Goal: Task Accomplishment & Management: Complete application form

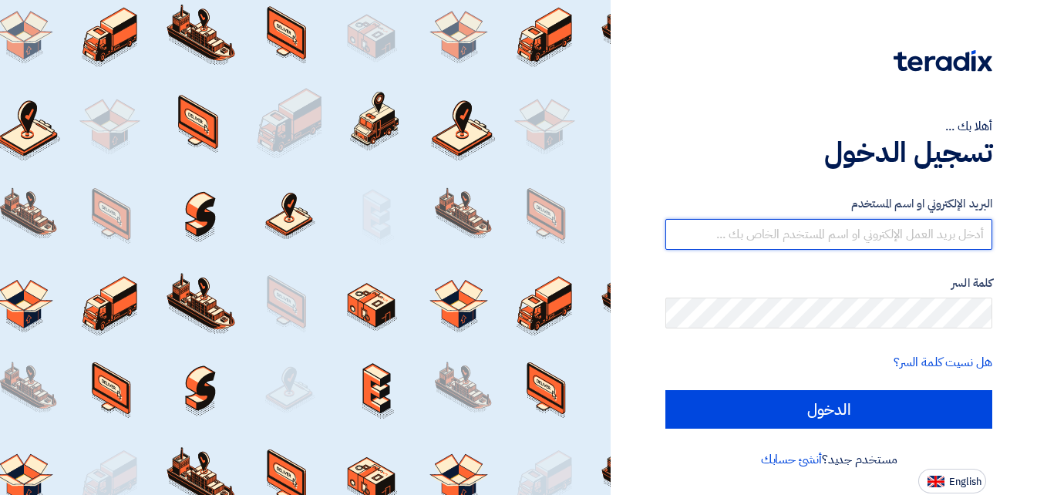
click at [828, 228] on input "text" at bounding box center [829, 234] width 327 height 31
type input "[EMAIL_ADDRESS][DOMAIN_NAME]"
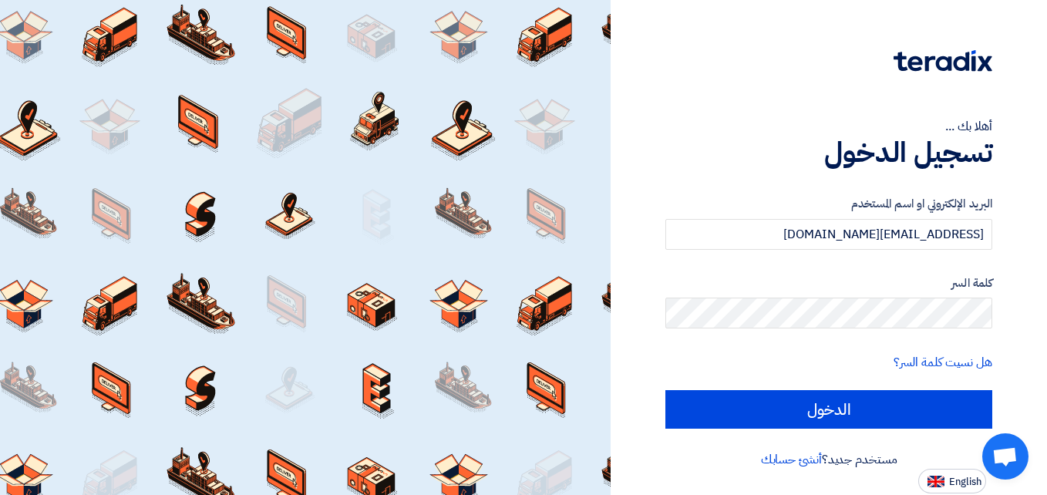
click at [817, 298] on div "كلمة السر" at bounding box center [829, 302] width 327 height 55
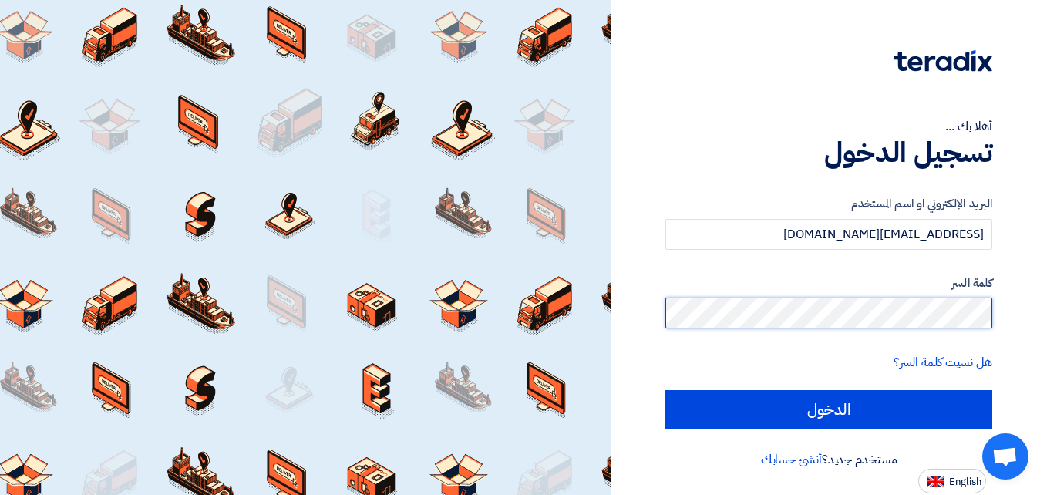
click at [666, 390] on input "الدخول" at bounding box center [829, 409] width 327 height 39
type input "Sign in"
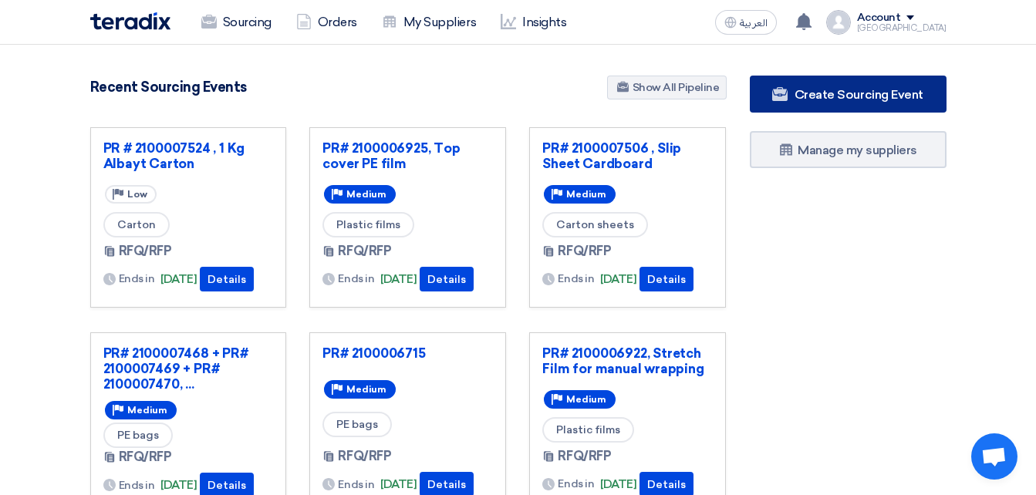
click at [880, 80] on link "Create Sourcing Event" at bounding box center [848, 94] width 197 height 37
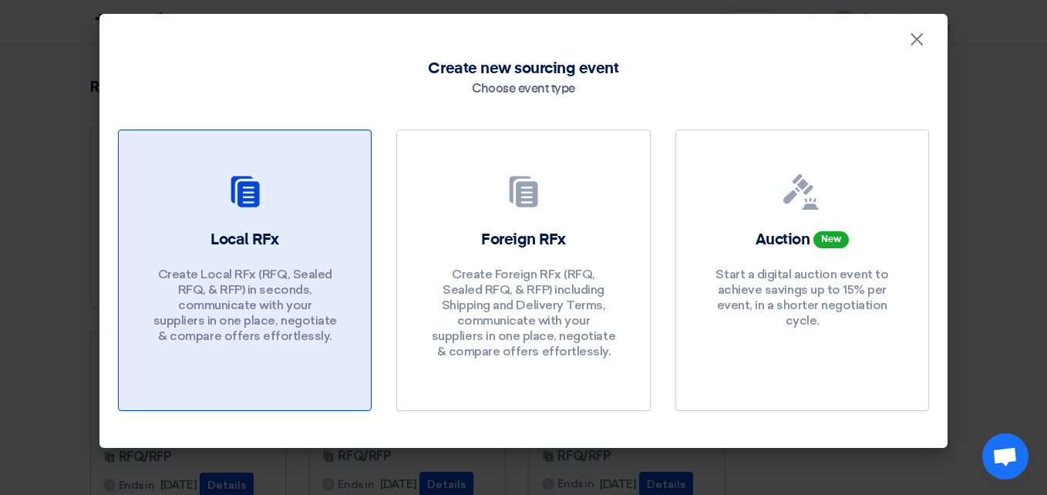
click at [326, 298] on p "Create Local RFx (RFQ, Sealed RFQ, & RFP) in seconds, communicate with your sup…" at bounding box center [245, 305] width 185 height 77
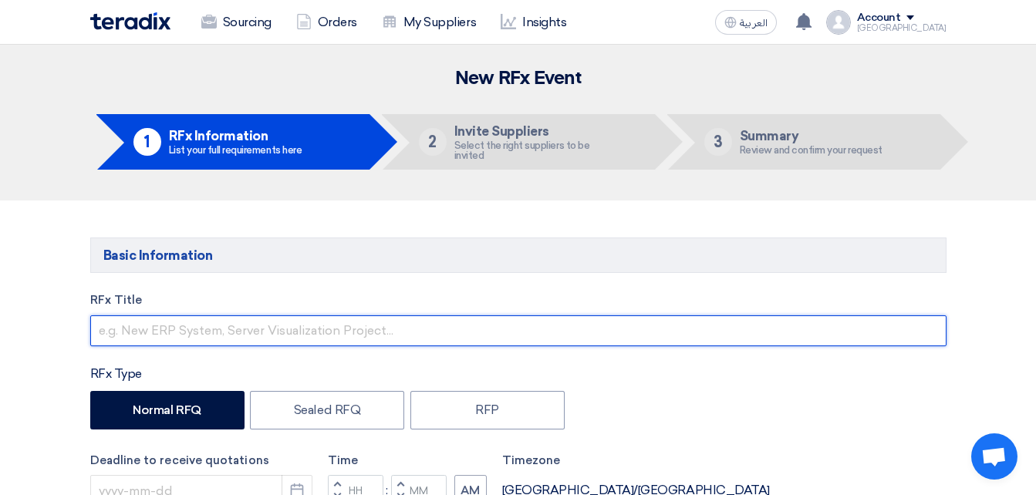
click at [108, 337] on input "text" at bounding box center [518, 330] width 856 height 31
paste input "2100008385"
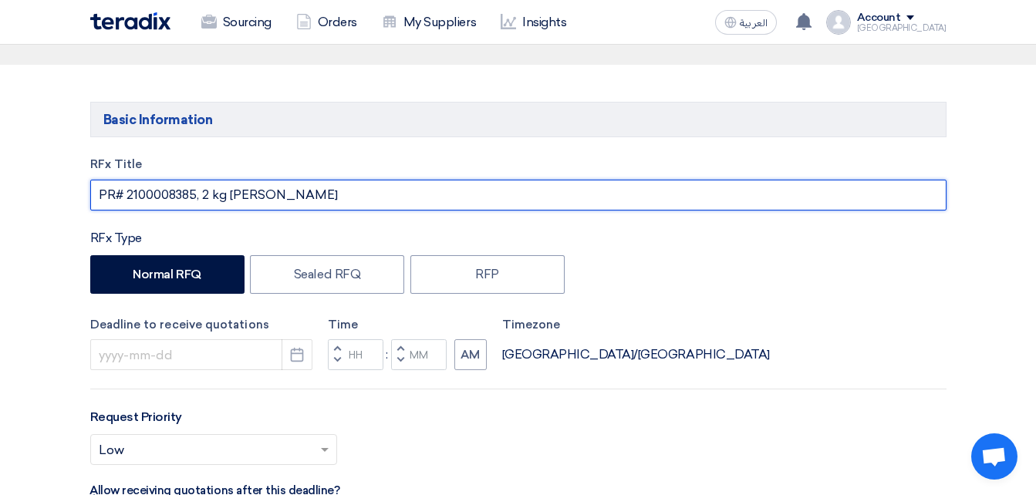
scroll to position [231, 0]
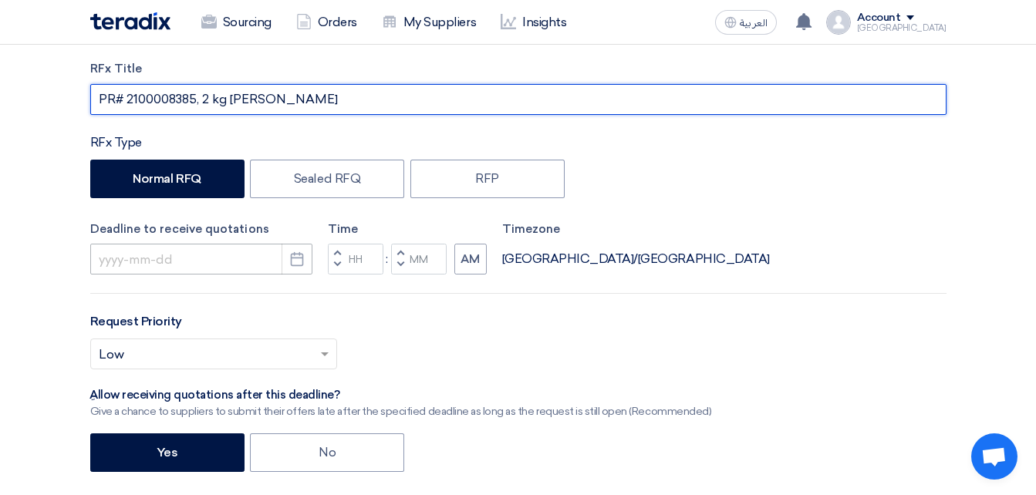
type input "PR# 2100008385, 2 kg [PERSON_NAME]"
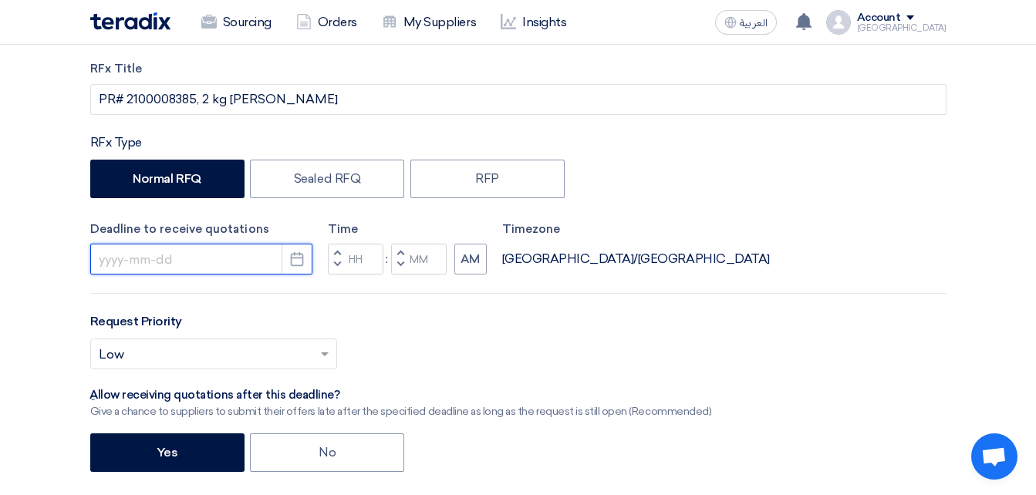
click at [227, 258] on input at bounding box center [201, 259] width 222 height 31
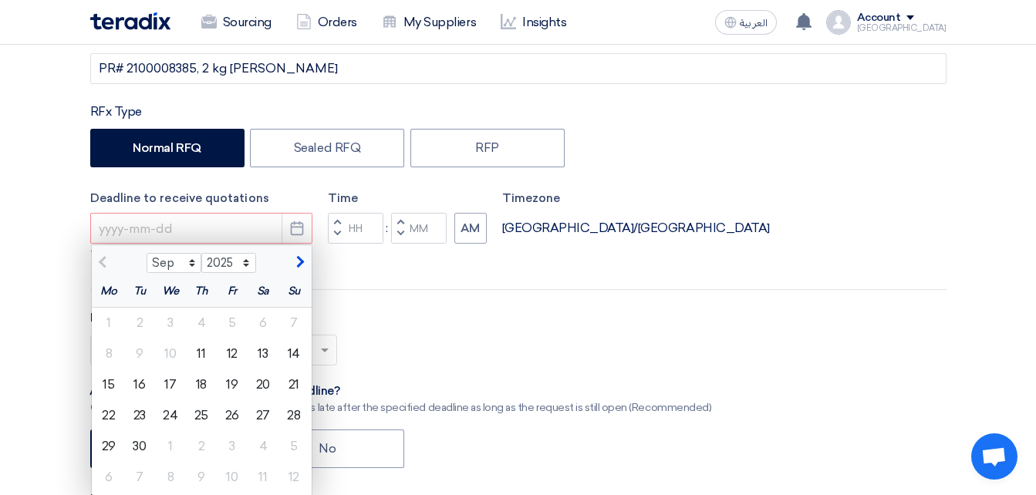
scroll to position [309, 0]
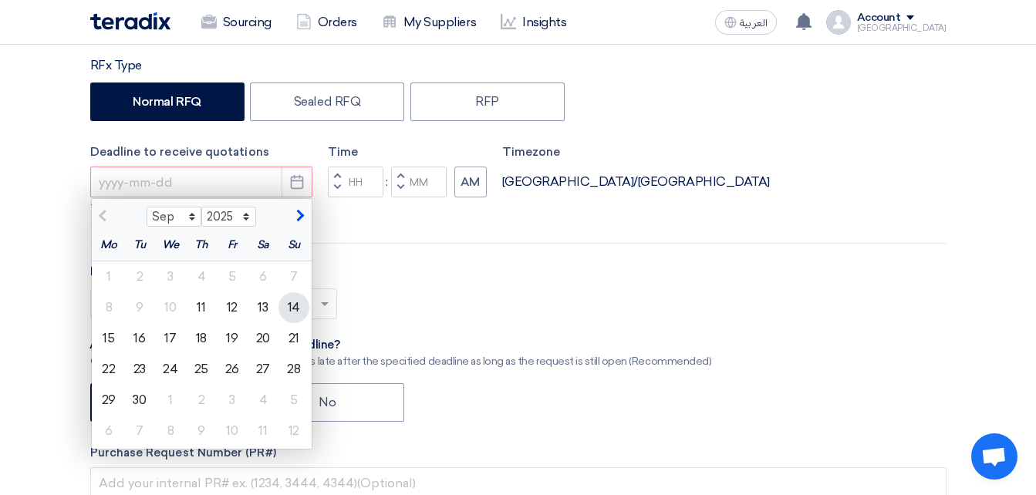
click at [297, 307] on div "14" at bounding box center [293, 307] width 31 height 31
type input "[DATE]"
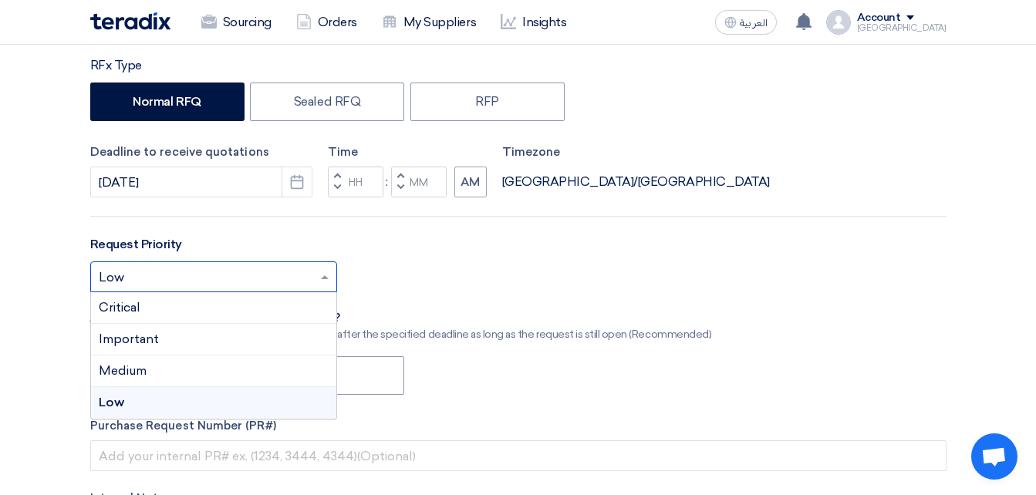
click at [265, 266] on input "text" at bounding box center [206, 278] width 214 height 25
click at [223, 371] on div "Medium" at bounding box center [213, 372] width 245 height 32
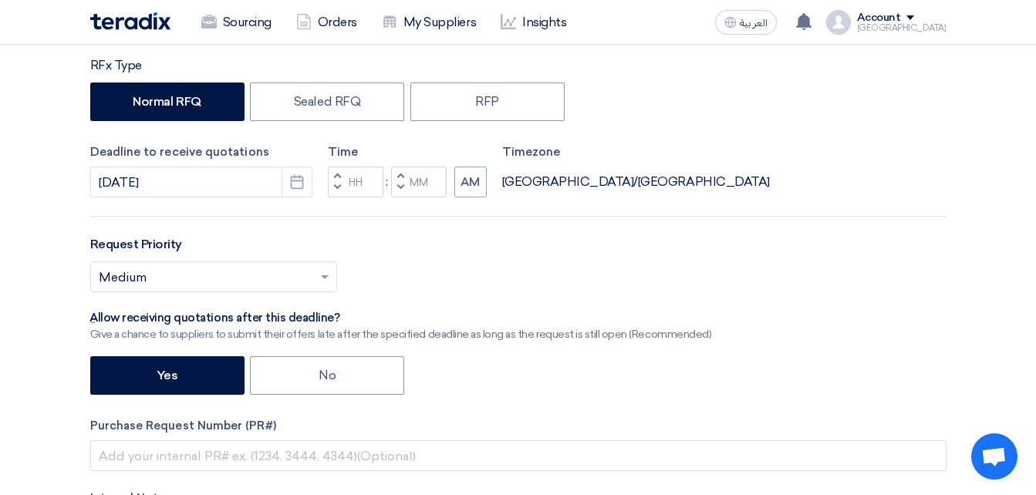
click at [335, 174] on span "button" at bounding box center [336, 175] width 5 height 9
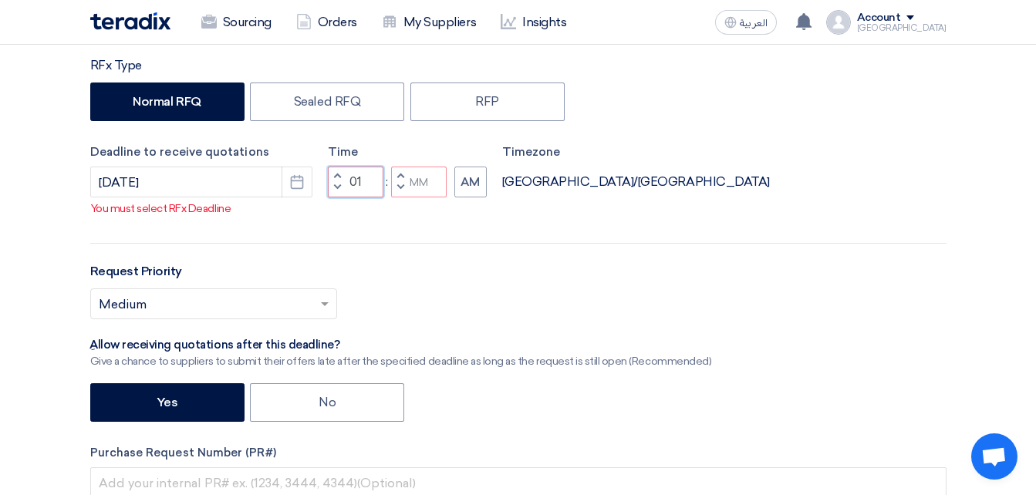
click at [352, 197] on input "01" at bounding box center [356, 182] width 56 height 31
click at [368, 217] on p "You must select RFx Deadline" at bounding box center [518, 209] width 855 height 16
click at [403, 198] on button "Decrement minutes" at bounding box center [400, 188] width 19 height 19
type input "02"
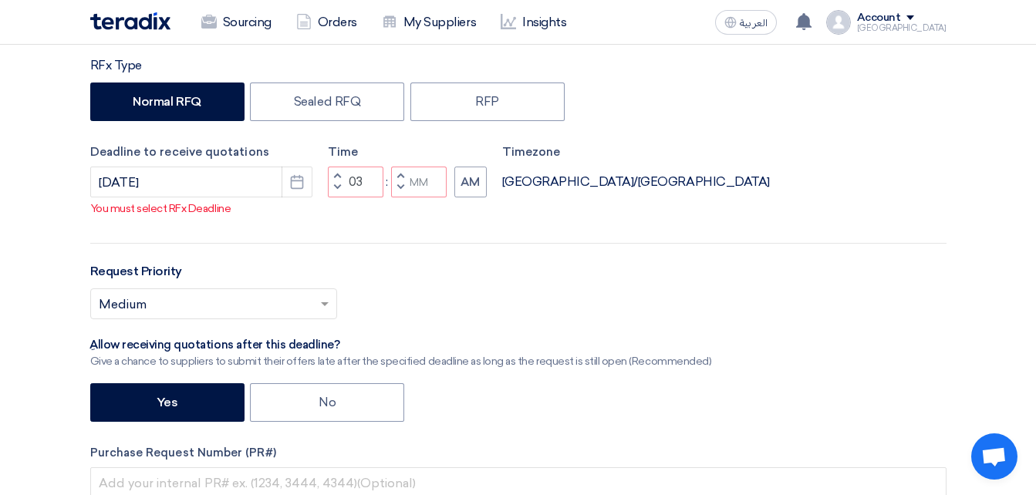
type input "59"
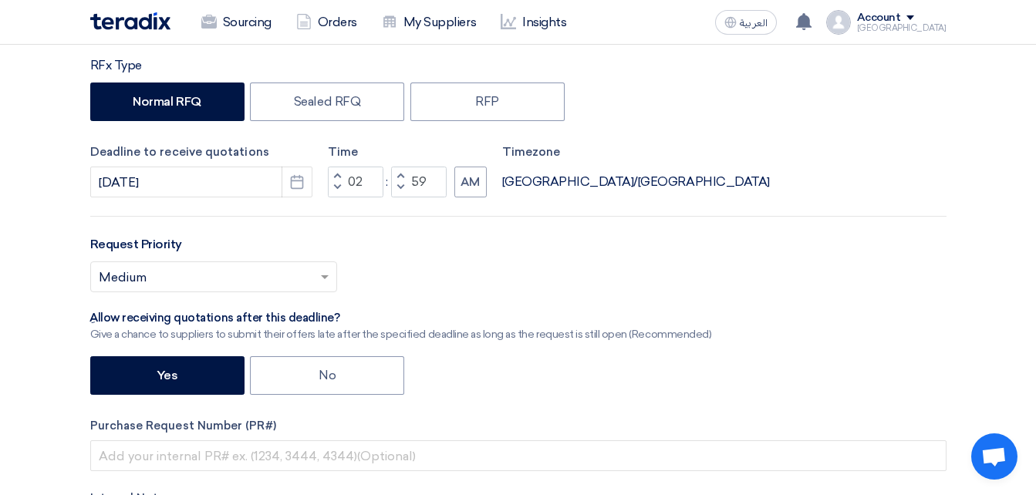
click at [403, 175] on span "button" at bounding box center [399, 175] width 5 height 9
type input "03"
type input "00"
click at [465, 180] on button "AM" at bounding box center [470, 182] width 32 height 31
click at [472, 210] on div "RFx Title PR# 2100008385, 2 kg [PERSON_NAME] RFx Type Normal RFQ Sealed RFQ RFP…" at bounding box center [518, 295] width 879 height 624
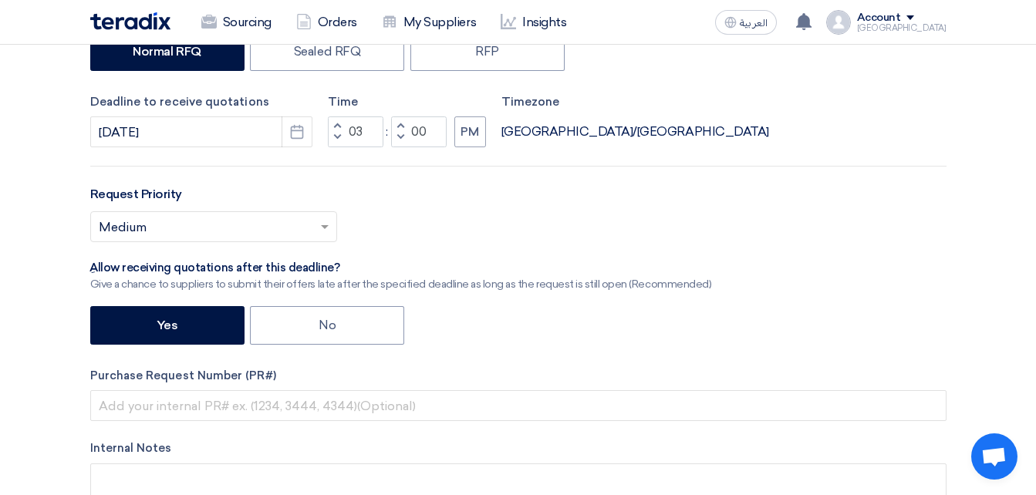
scroll to position [386, 0]
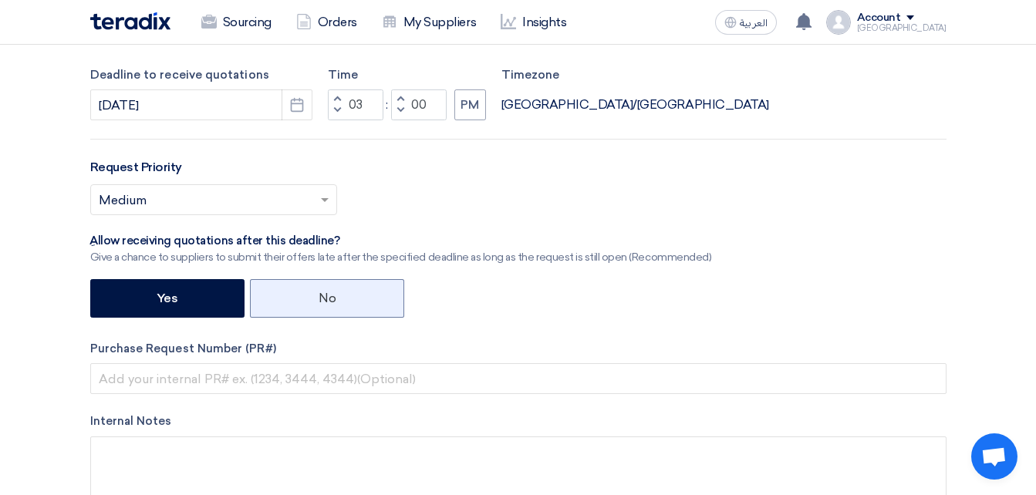
click at [313, 301] on label "No" at bounding box center [327, 298] width 154 height 39
click at [319, 301] on input "No" at bounding box center [324, 297] width 10 height 10
radio input "true"
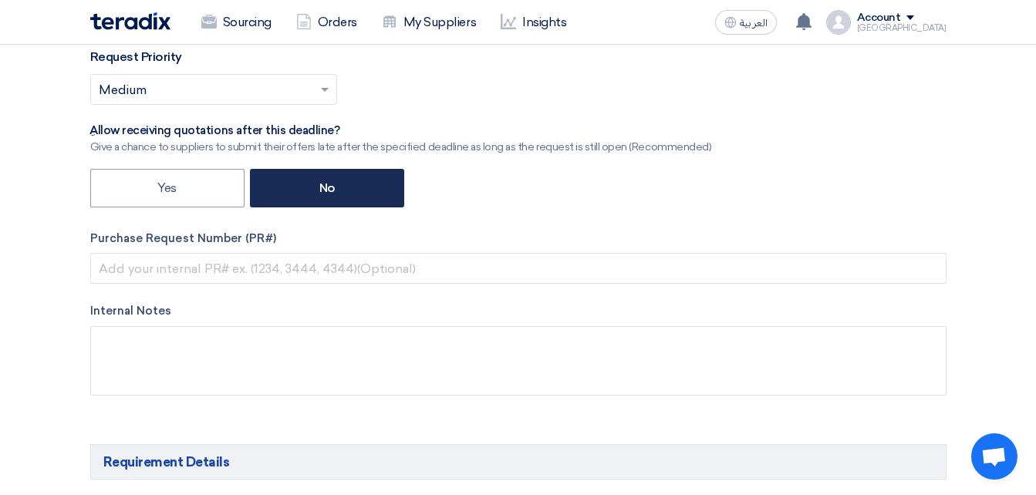
scroll to position [540, 0]
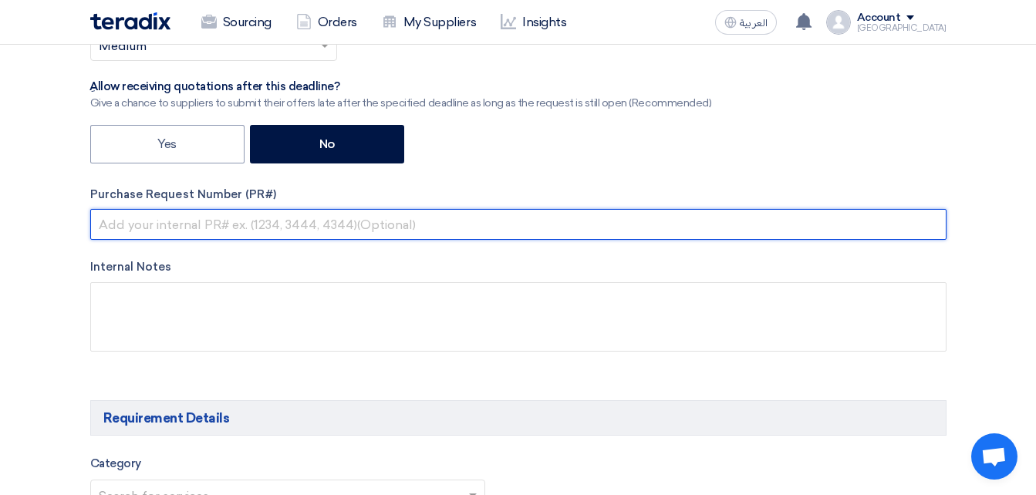
click at [282, 229] on input "text" at bounding box center [518, 224] width 856 height 31
paste input "2100008385"
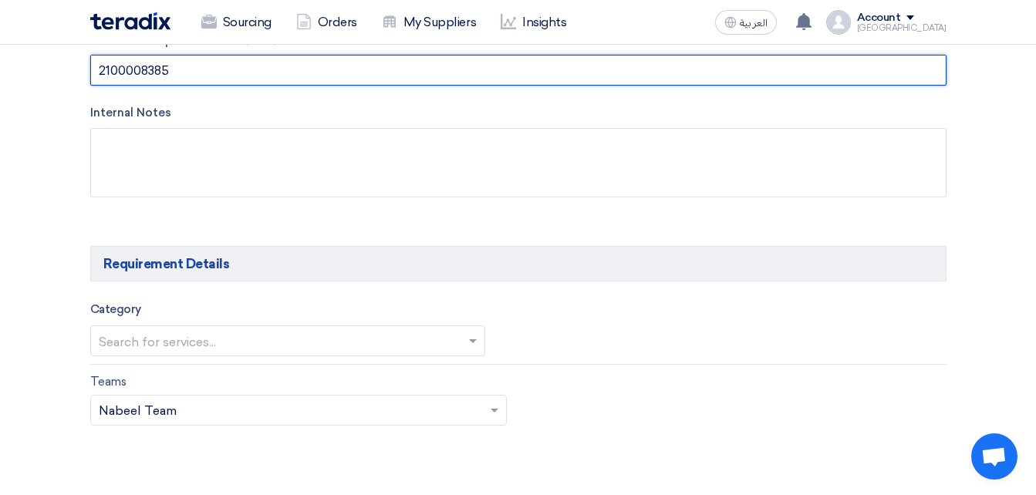
scroll to position [771, 0]
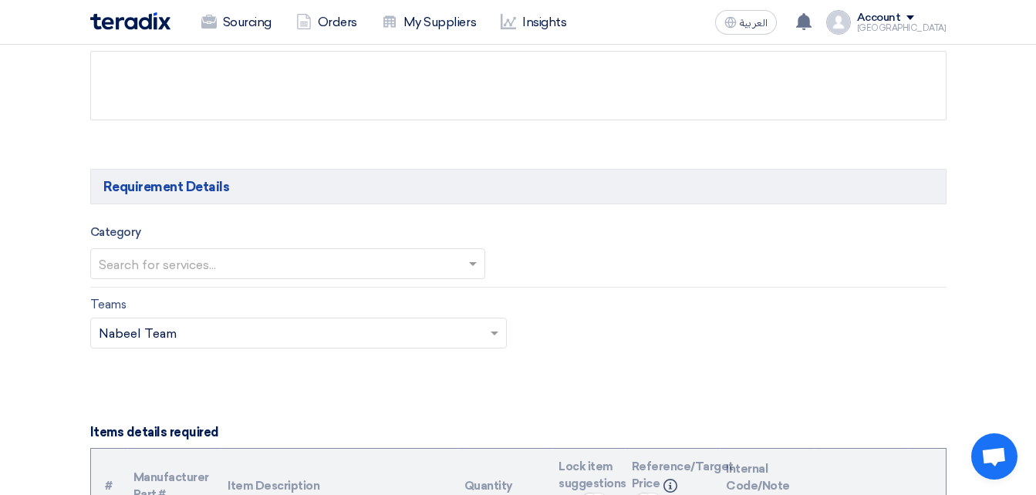
type input "2100008385"
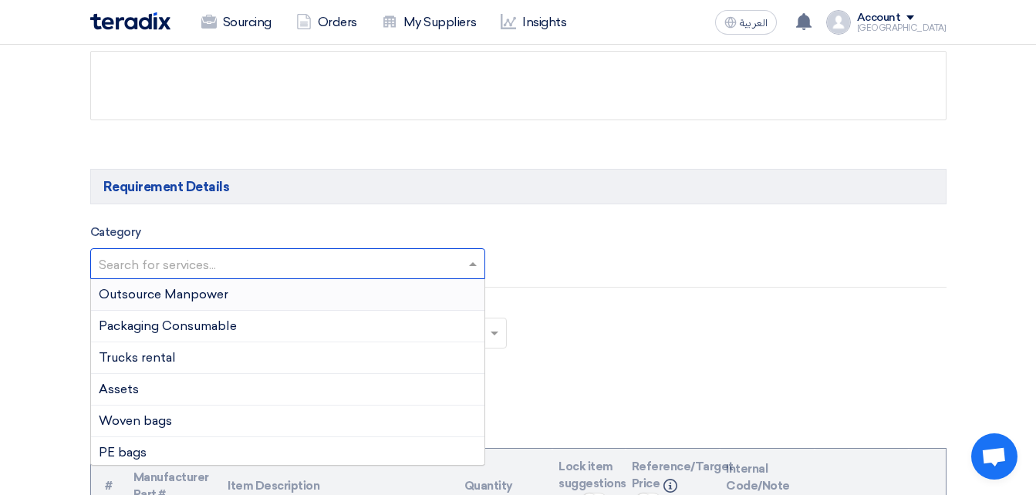
click at [213, 251] on div at bounding box center [287, 263] width 393 height 25
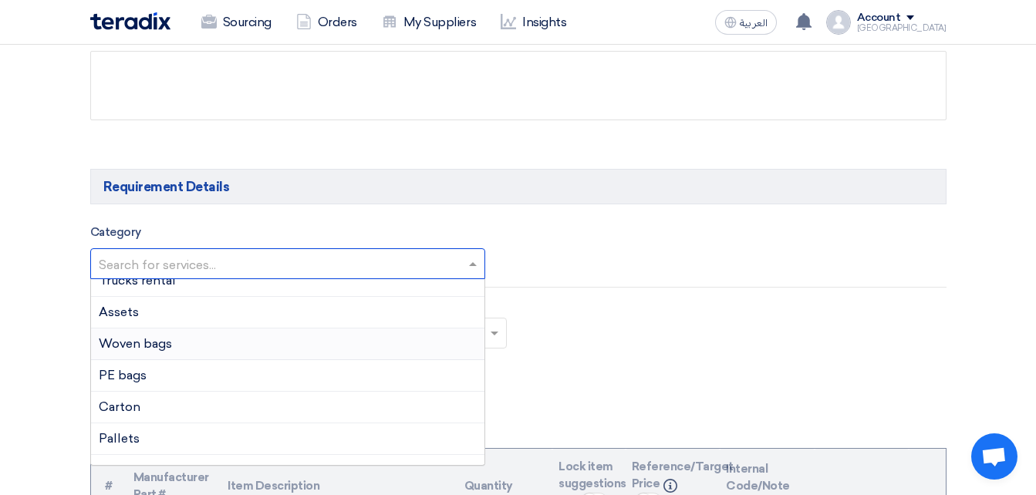
scroll to position [154, 0]
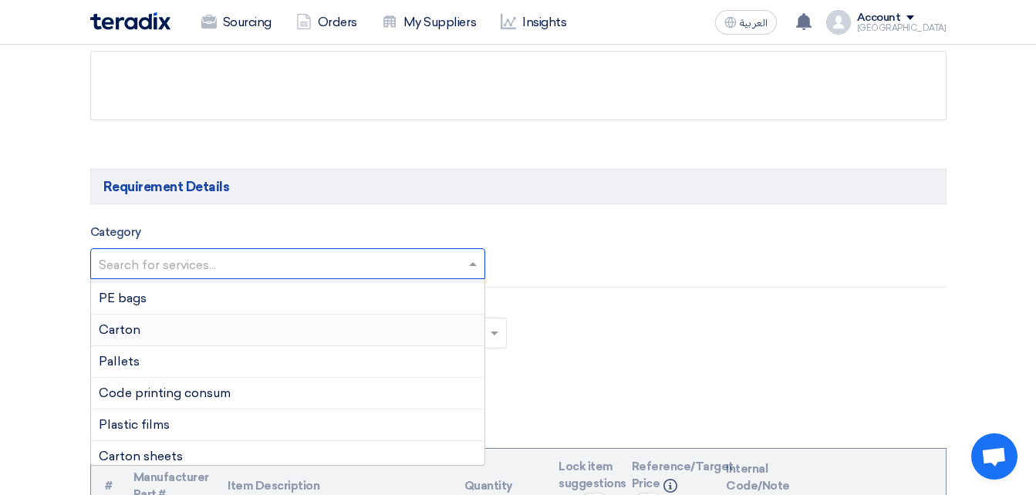
click at [147, 334] on div "Carton" at bounding box center [287, 331] width 393 height 32
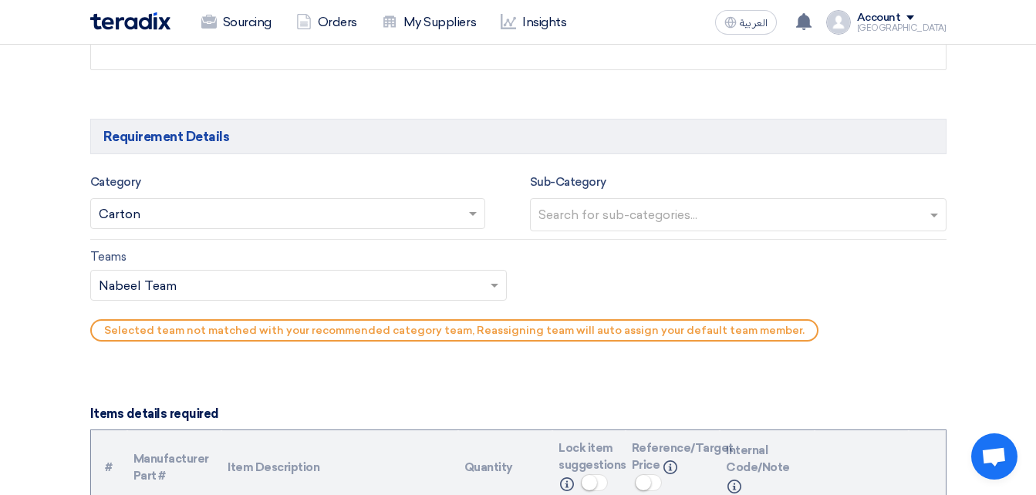
scroll to position [848, 0]
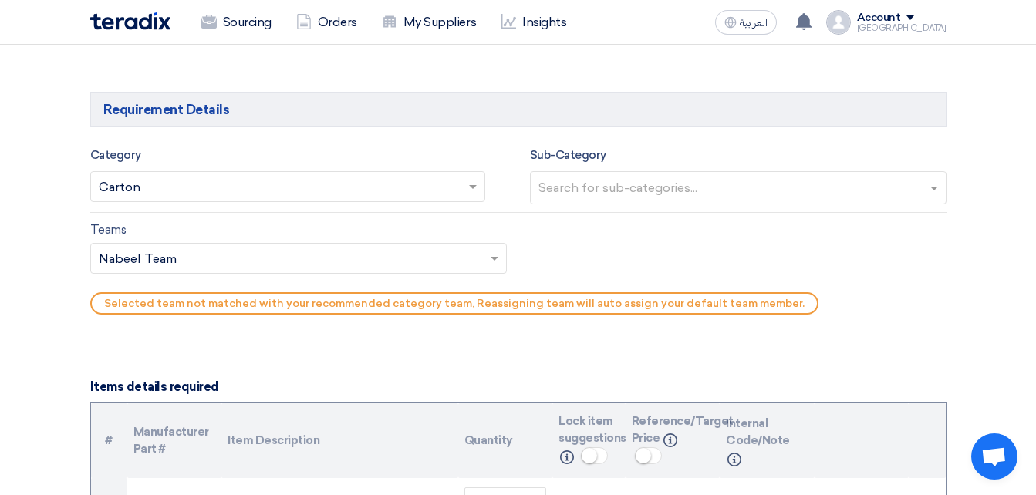
click at [693, 192] on input "text" at bounding box center [739, 189] width 403 height 25
click at [185, 263] on input "text" at bounding box center [291, 259] width 384 height 25
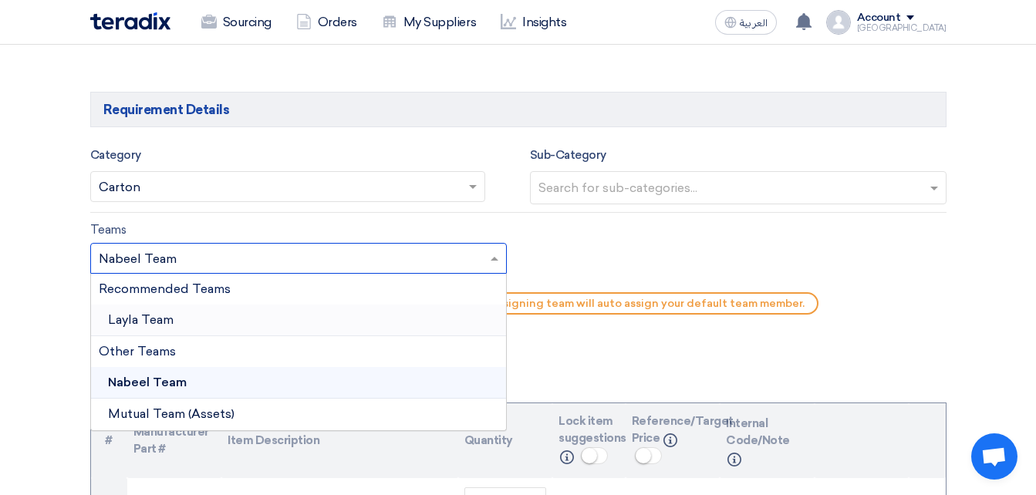
click at [164, 315] on span "Layla Team" at bounding box center [141, 319] width 66 height 15
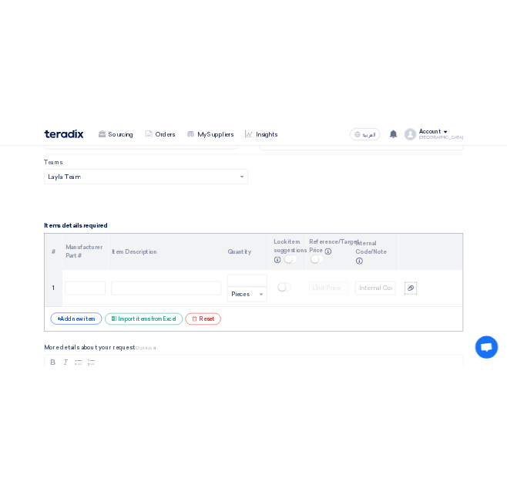
scroll to position [1080, 0]
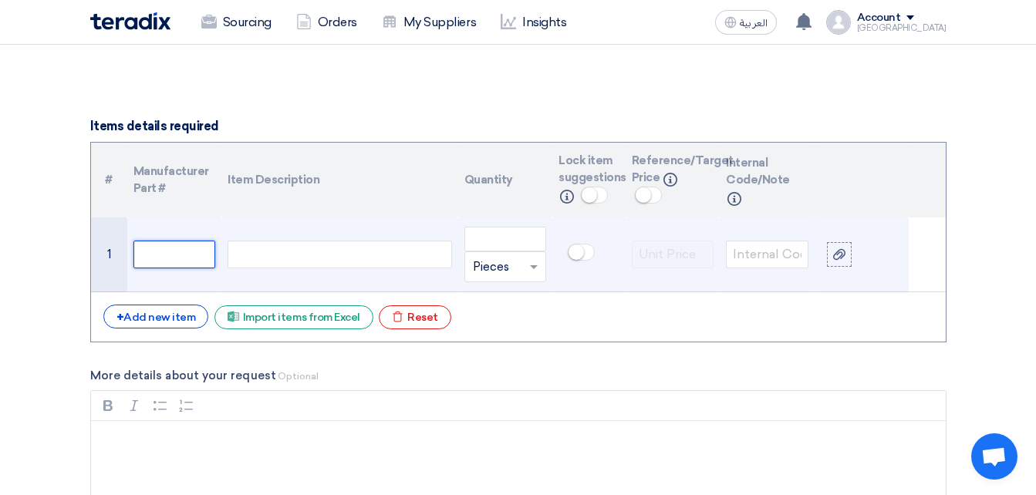
click at [208, 252] on input "text" at bounding box center [174, 255] width 83 height 28
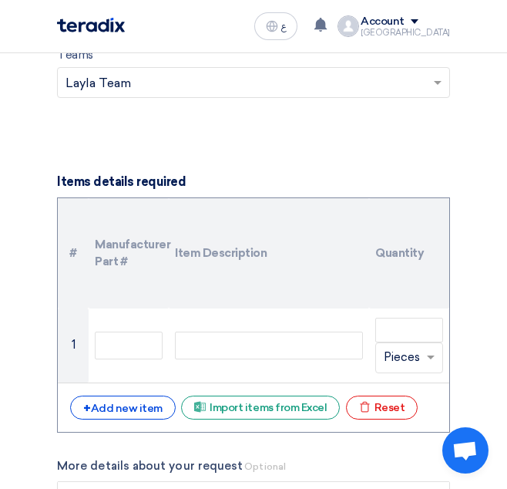
scroll to position [1311, 0]
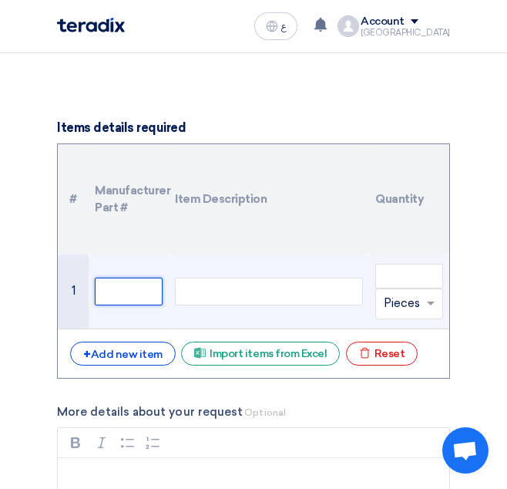
click at [101, 291] on input "text" at bounding box center [129, 292] width 68 height 28
paste input "18000048"
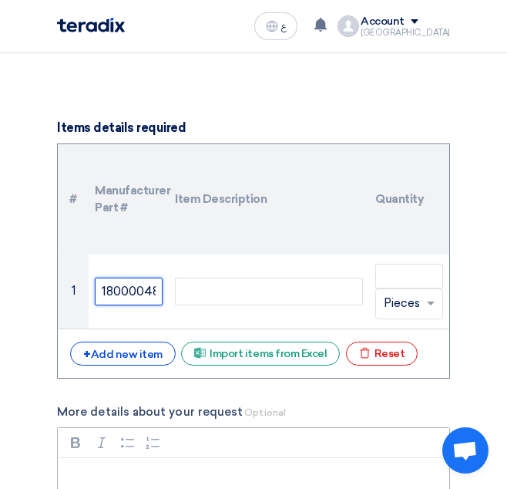
scroll to position [0, 4]
type input "18000048"
click at [443, 77] on form "Basic Information RFx Title PR# 2100008385, 2 kg [PERSON_NAME] RFx Type Normal …" at bounding box center [253, 384] width 393 height 2916
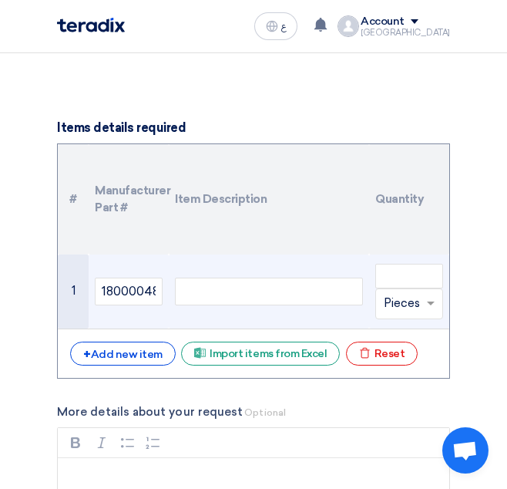
click at [255, 276] on td at bounding box center [269, 292] width 201 height 75
click at [251, 292] on div at bounding box center [269, 292] width 188 height 28
click at [228, 287] on div at bounding box center [269, 292] width 188 height 28
paste div
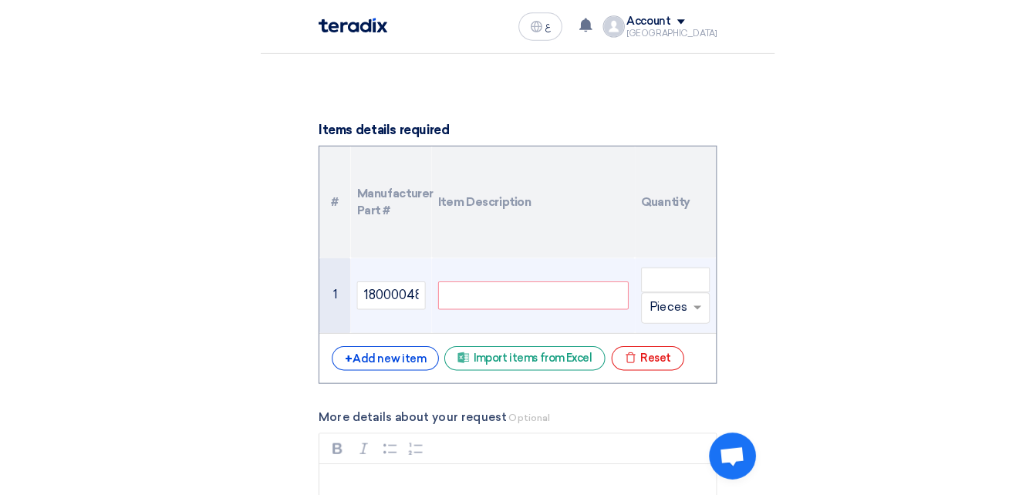
scroll to position [1297, 0]
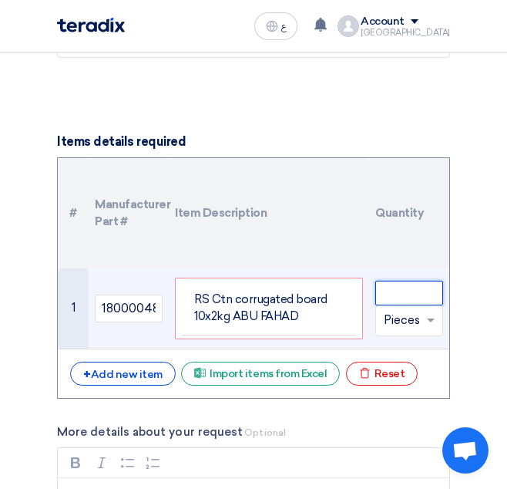
click at [401, 294] on input "number" at bounding box center [410, 293] width 68 height 25
type input "20000"
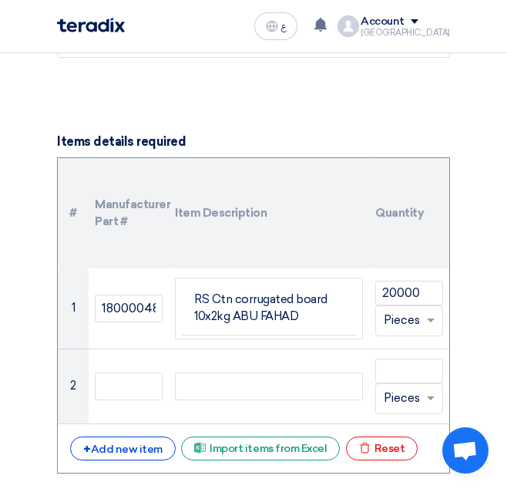
click at [413, 227] on th "Quantity" at bounding box center [409, 213] width 80 height 110
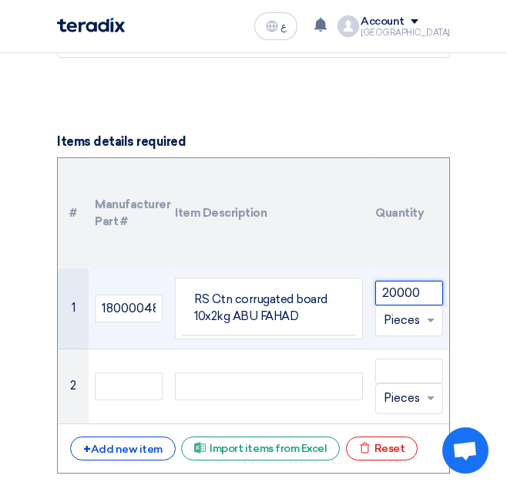
drag, startPoint x: 398, startPoint y: 295, endPoint x: 424, endPoint y: 298, distance: 26.4
click at [424, 298] on input "20000" at bounding box center [410, 293] width 68 height 25
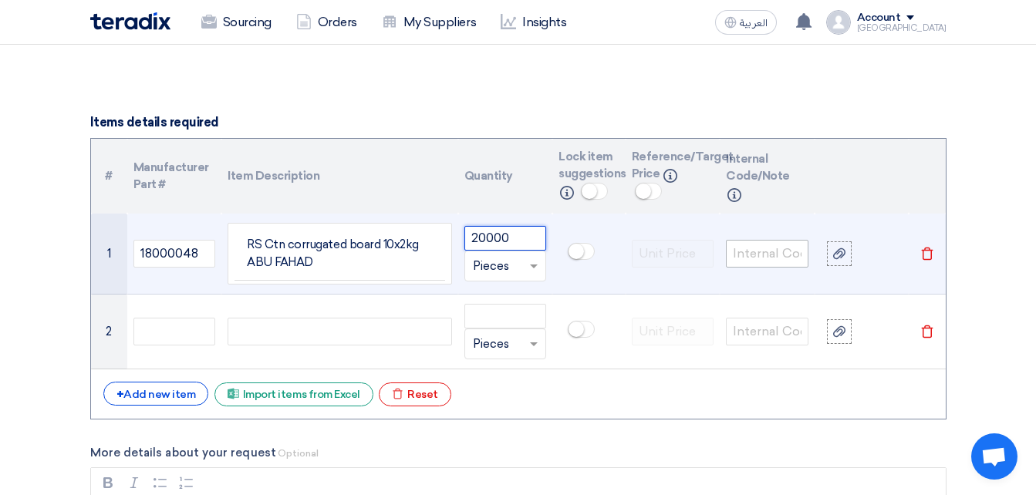
scroll to position [1066, 0]
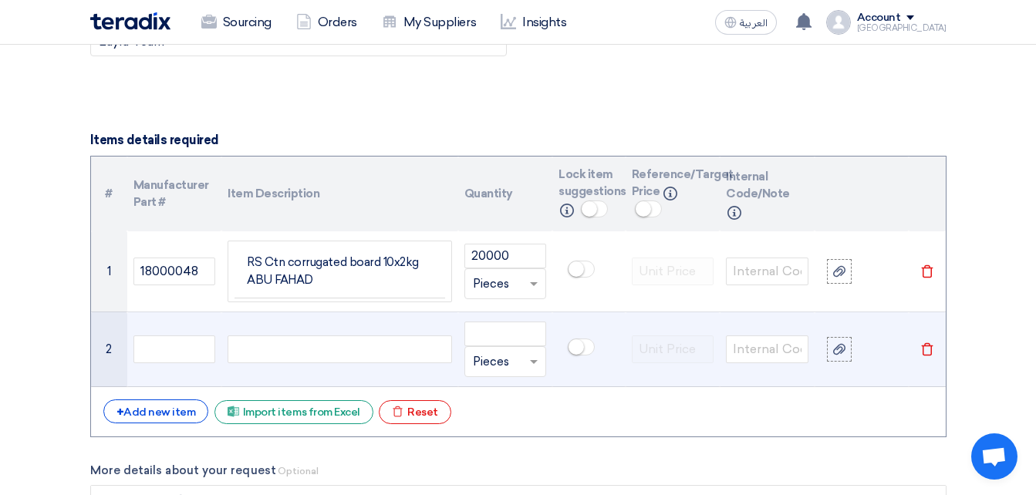
click at [929, 349] on icon "Delete" at bounding box center [927, 349] width 14 height 14
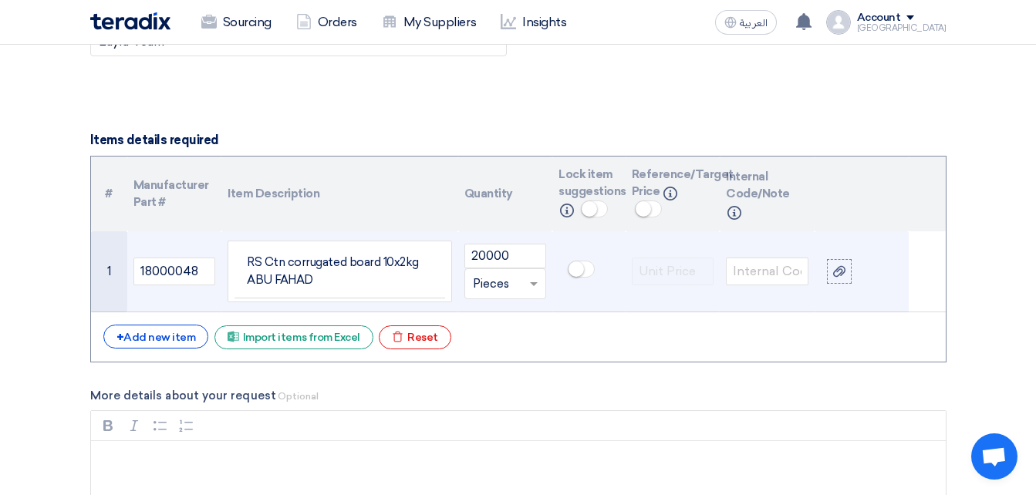
click at [588, 271] on span at bounding box center [581, 269] width 27 height 17
click at [780, 275] on input "text" at bounding box center [767, 272] width 83 height 28
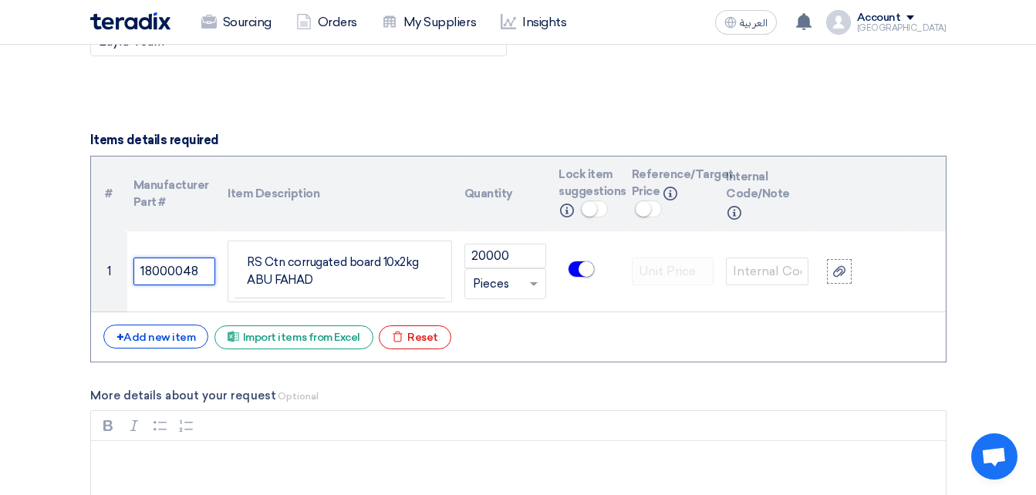
drag, startPoint x: 209, startPoint y: 272, endPoint x: -3, endPoint y: 335, distance: 221.1
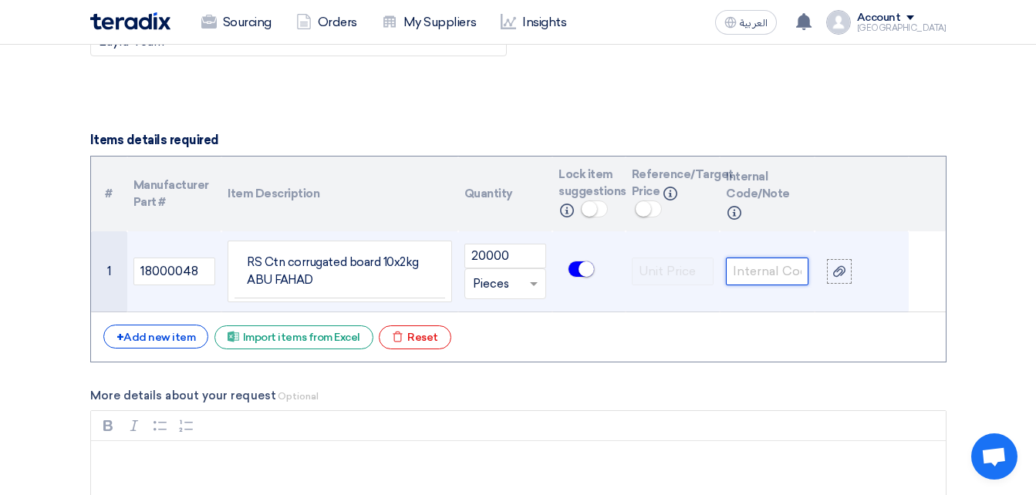
click at [780, 273] on input "text" at bounding box center [767, 272] width 83 height 28
paste input "18000048"
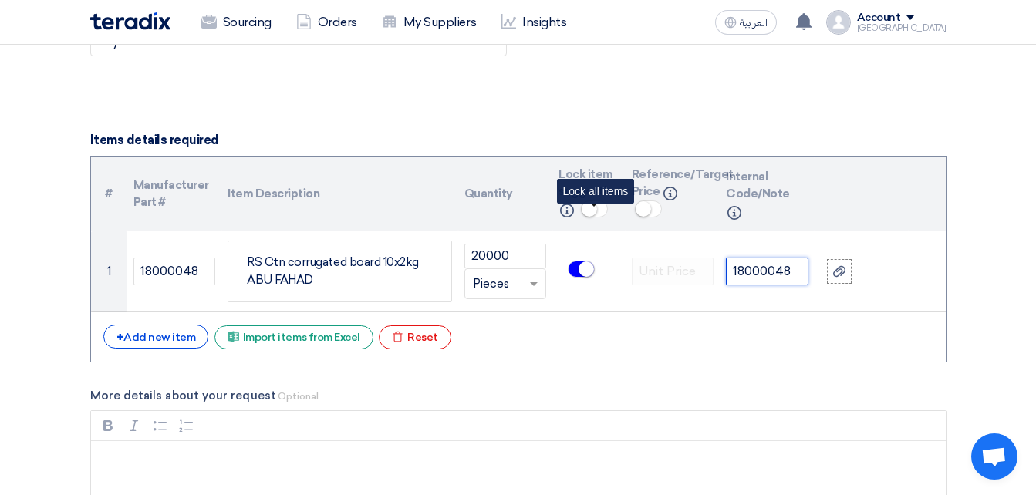
type input "18000048"
click at [589, 207] on small at bounding box center [589, 208] width 15 height 15
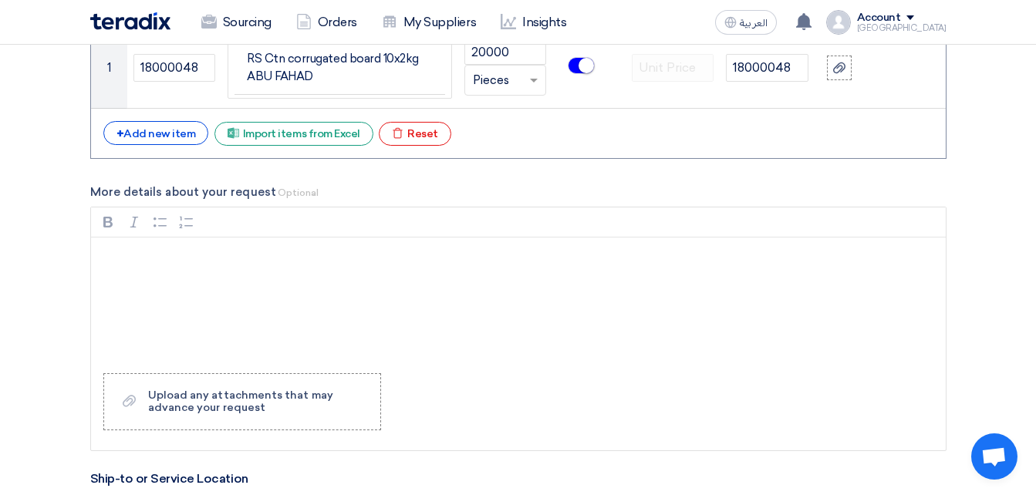
scroll to position [1297, 0]
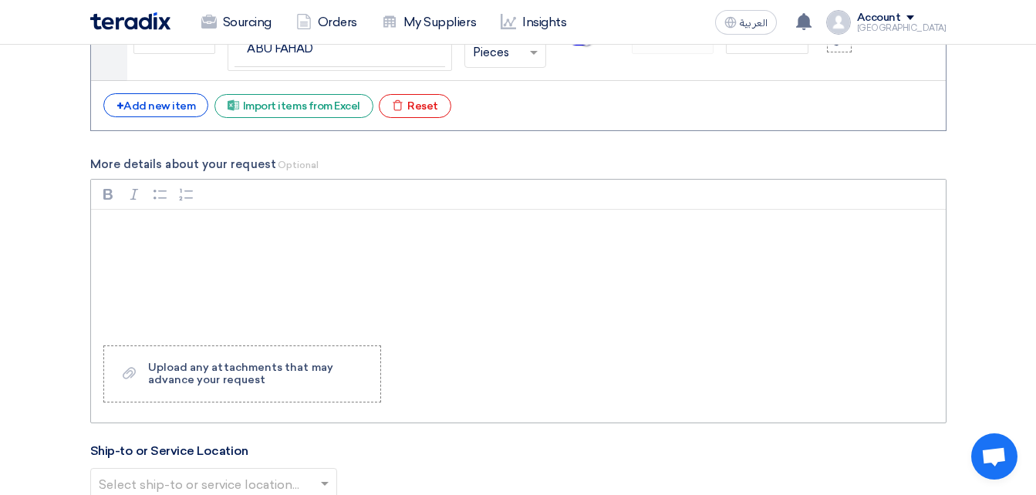
click at [547, 217] on div "Rich Text Editor, main" at bounding box center [518, 271] width 855 height 123
click at [180, 255] on p "Greetings," at bounding box center [524, 256] width 828 height 19
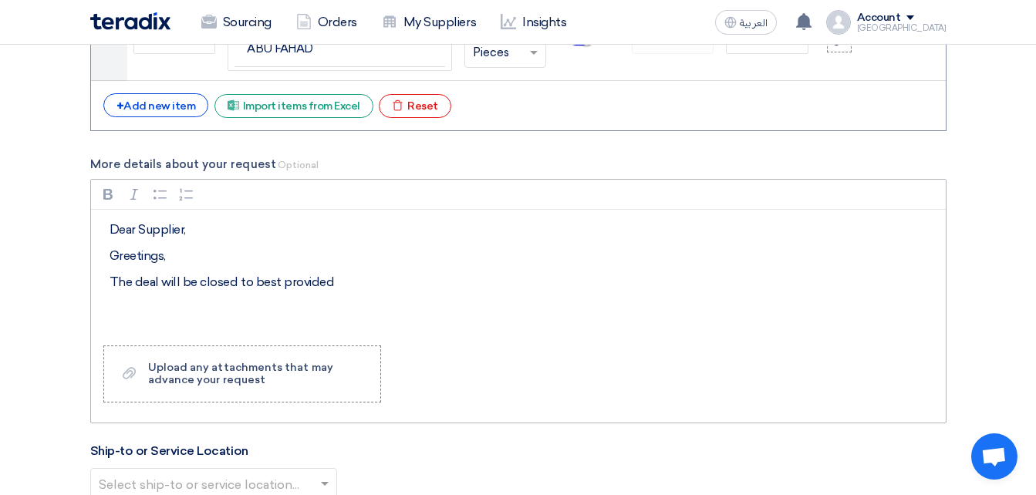
click at [317, 288] on p "The deal will be closed to best provided" at bounding box center [524, 282] width 828 height 19
click at [393, 282] on p "The deal will be closed to best provided" at bounding box center [524, 282] width 828 height 19
click at [322, 279] on p "The deal will be closed to best provided" at bounding box center [524, 282] width 828 height 19
click at [324, 281] on p "The deal will be closed to best provided" at bounding box center [524, 282] width 828 height 19
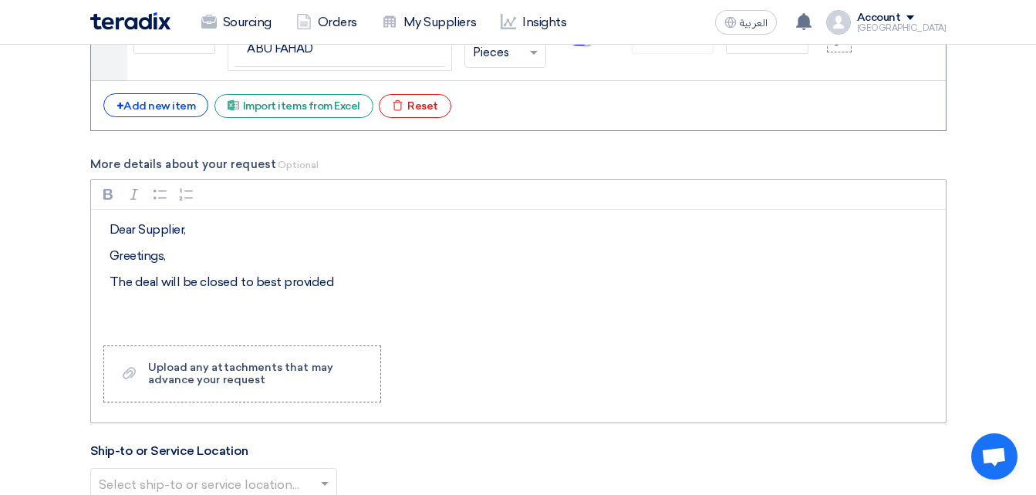
click at [324, 281] on p "The deal will be closed to best provided" at bounding box center [524, 282] width 828 height 19
click at [340, 282] on p "The deal will be closed to best provided" at bounding box center [524, 282] width 828 height 19
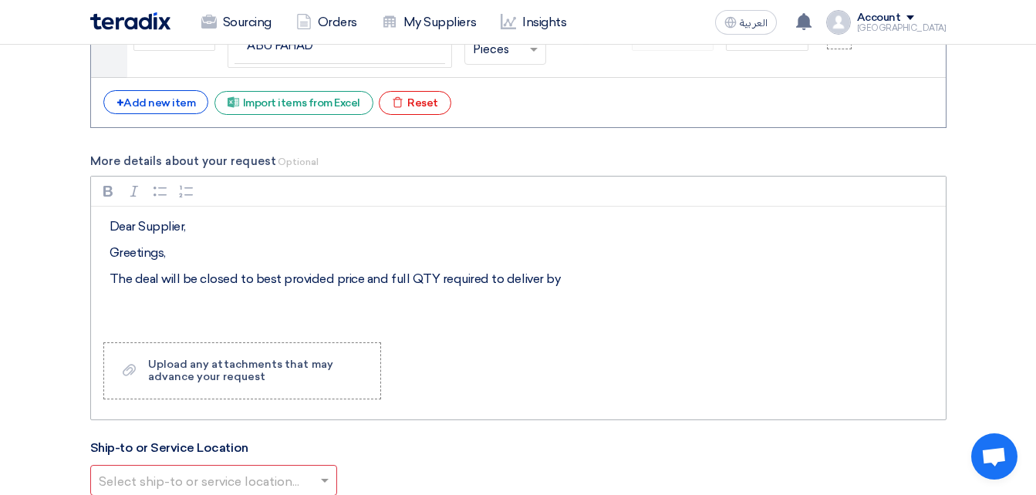
click at [565, 281] on p "The deal will be closed to best provided price and full QTY required to deliver…" at bounding box center [524, 279] width 828 height 19
click at [881, 190] on div "Bold (CTRL+B) Bold Italic (CTRL+I) Italic Bulleted List Bulleted List Numbered …" at bounding box center [518, 191] width 855 height 29
click at [619, 275] on p "The deal will be closed to best provided price and full QTY required to deliver…" at bounding box center [524, 279] width 828 height 19
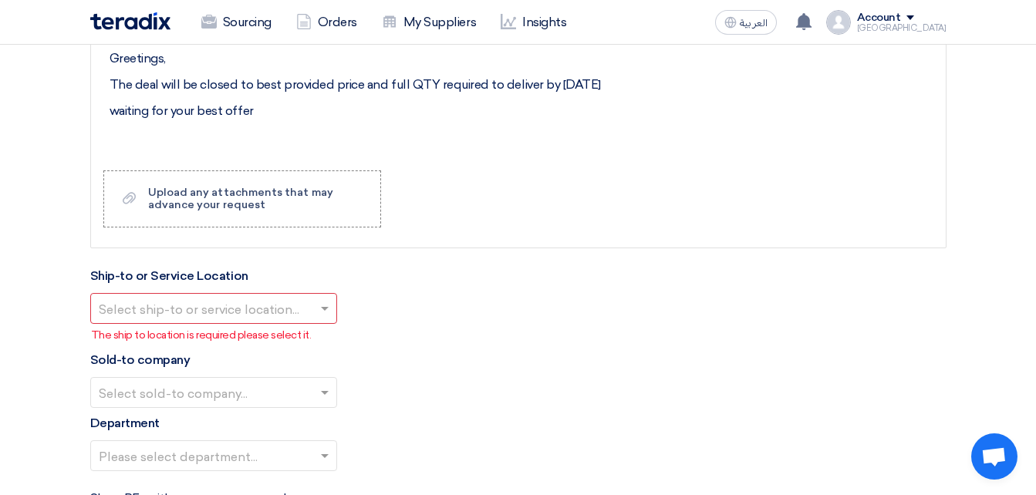
scroll to position [1532, 0]
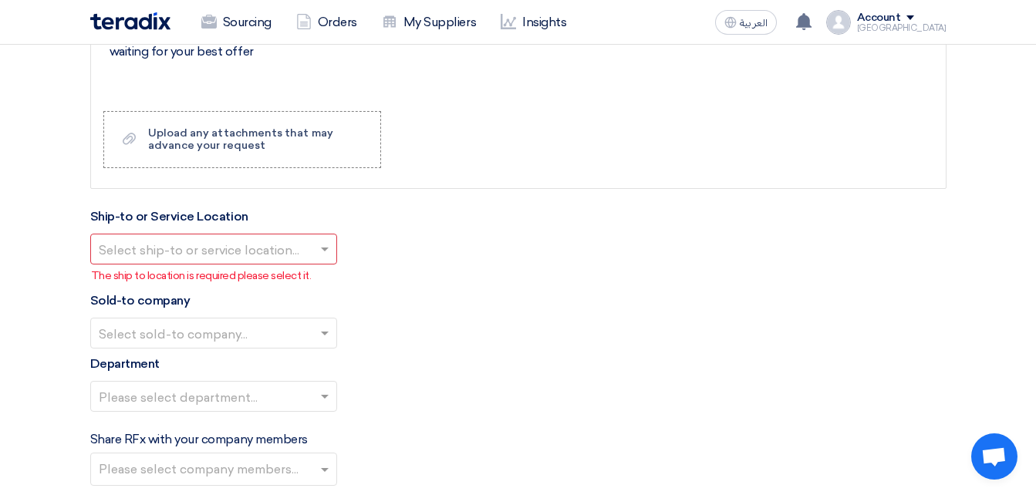
click at [282, 251] on input "text" at bounding box center [206, 250] width 214 height 25
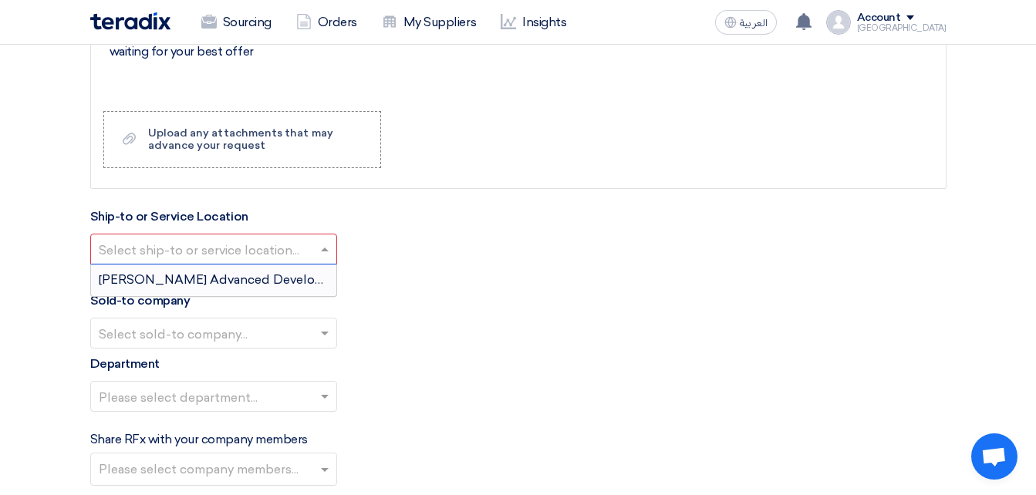
click at [272, 275] on span "[PERSON_NAME] Advanced Development Company" at bounding box center [256, 279] width 315 height 15
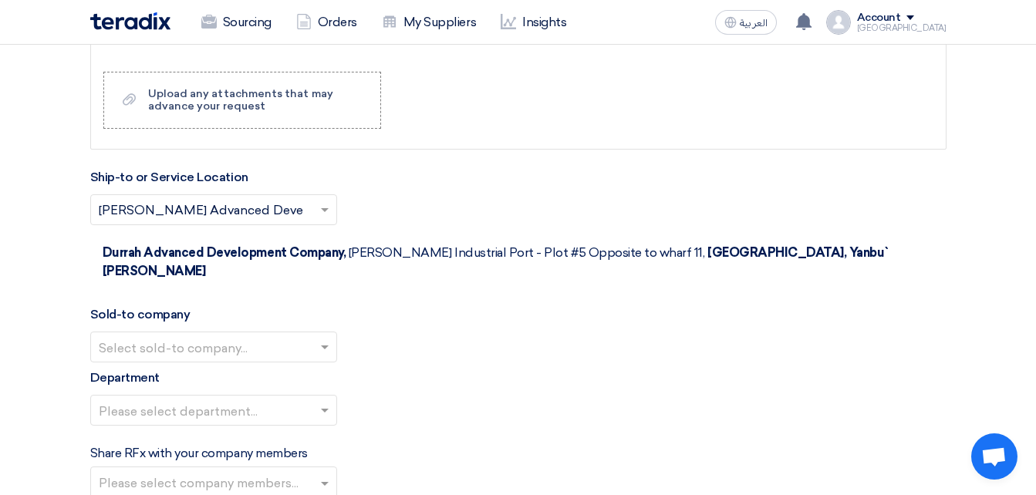
scroll to position [1609, 0]
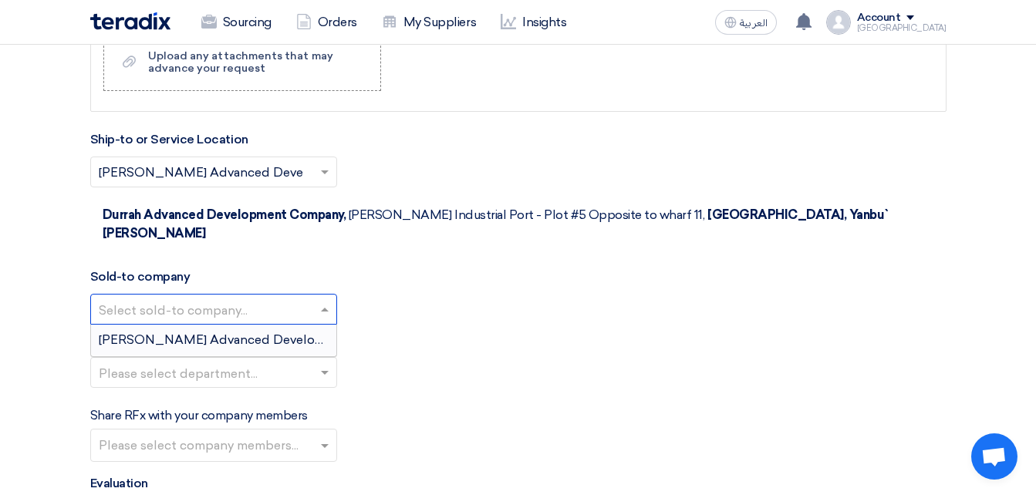
click at [214, 298] on input "text" at bounding box center [206, 310] width 214 height 25
click at [209, 332] on span "[PERSON_NAME] Advanced Development Company" at bounding box center [256, 339] width 315 height 15
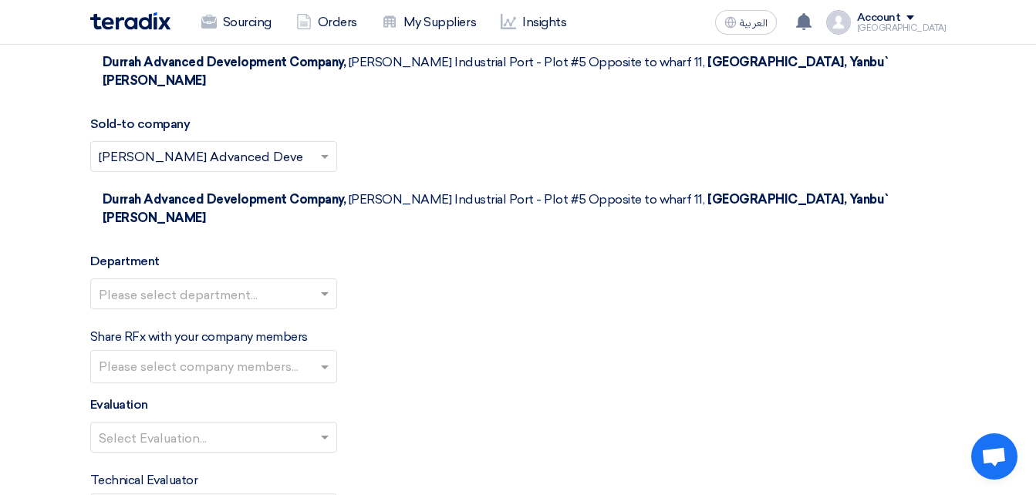
scroll to position [1763, 0]
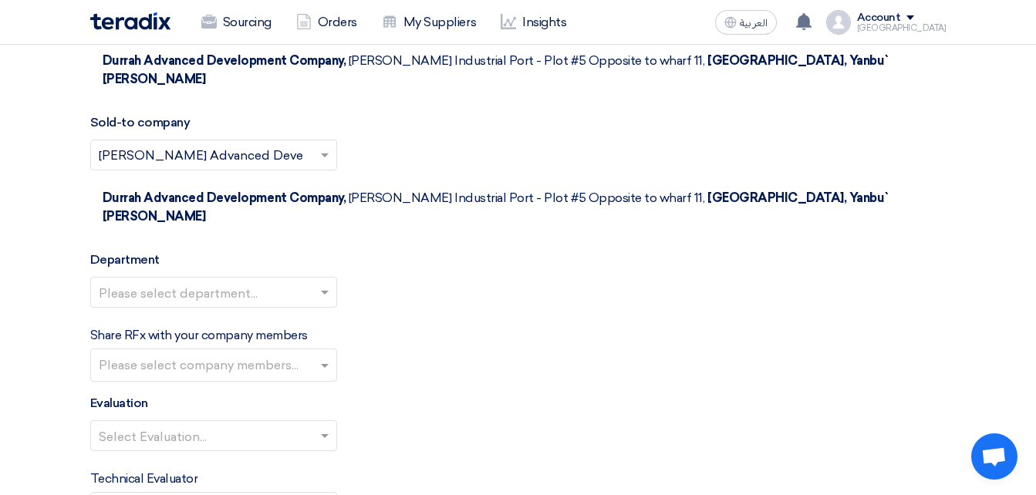
click at [230, 282] on input "text" at bounding box center [206, 294] width 214 height 25
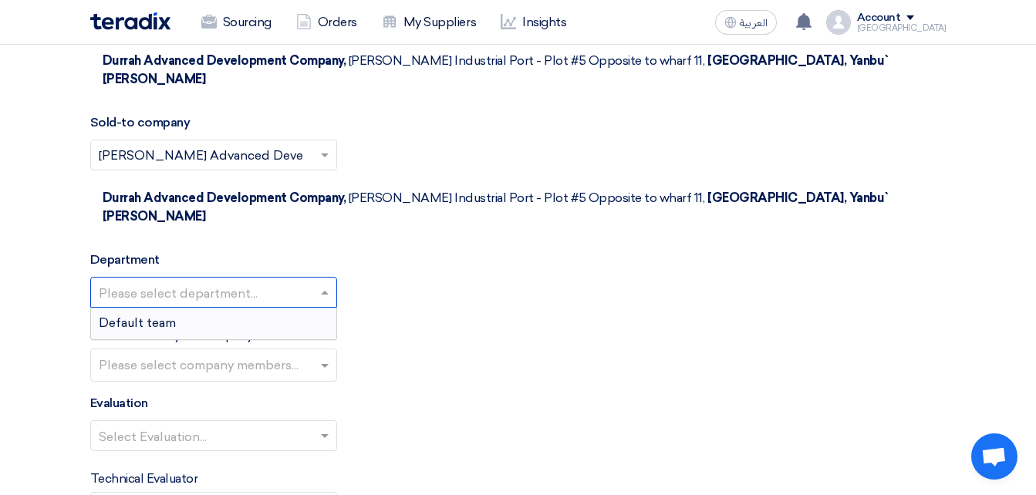
click at [234, 308] on div "Default team" at bounding box center [213, 323] width 245 height 31
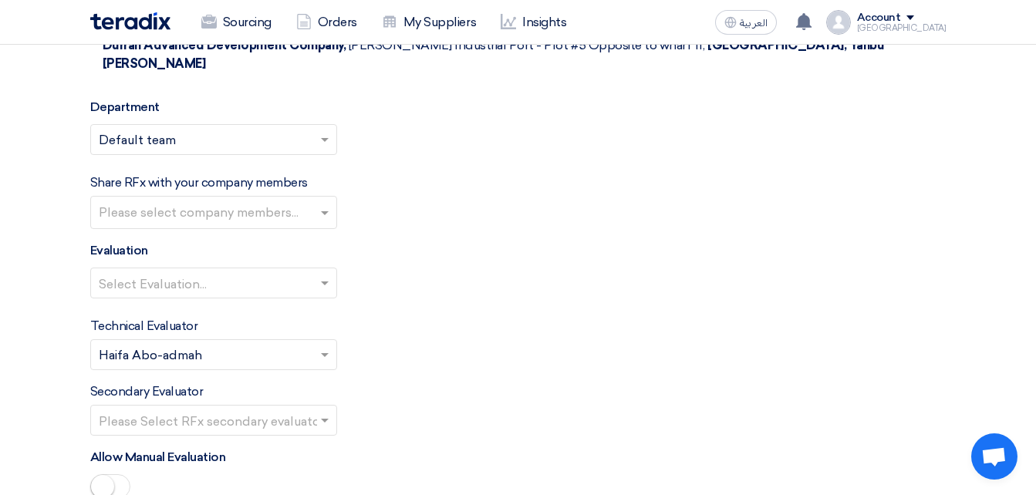
scroll to position [1917, 0]
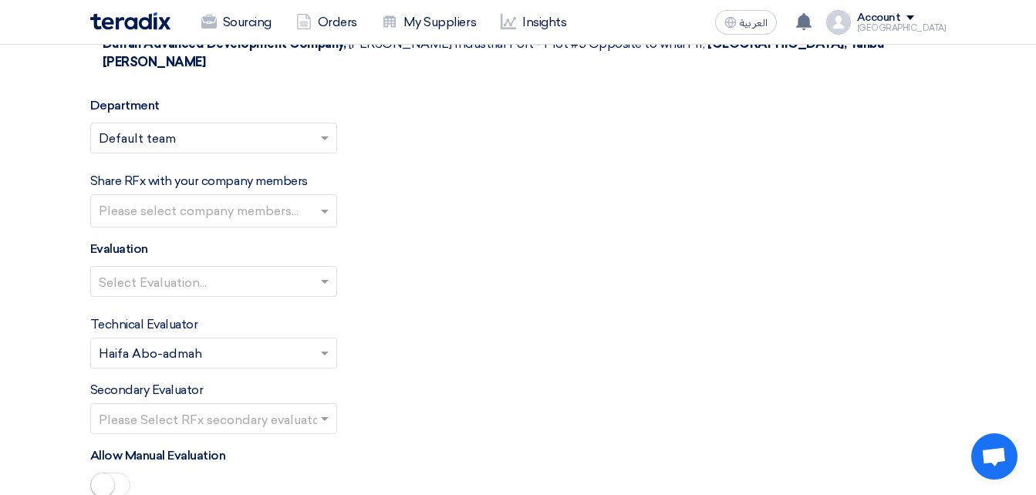
click at [184, 200] on input "text" at bounding box center [216, 212] width 234 height 25
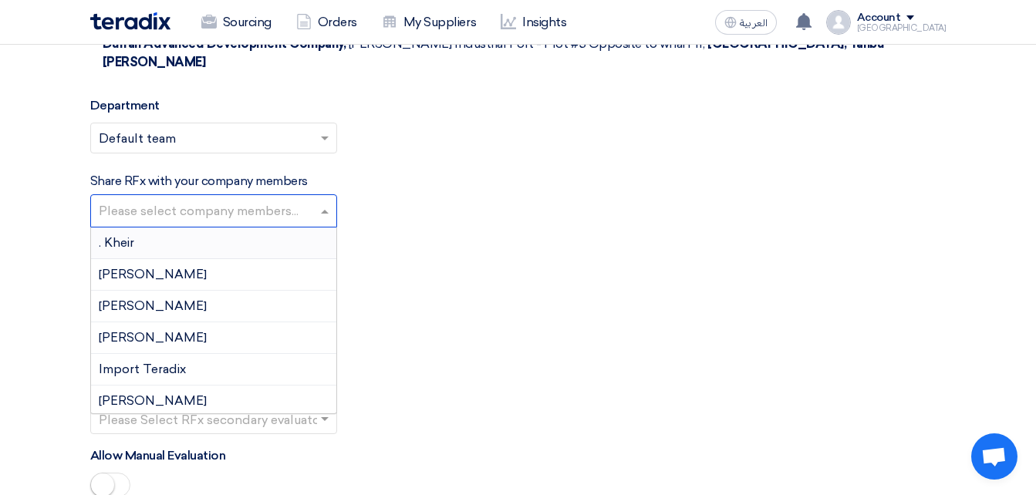
click at [475, 240] on div "Evaluation Select Evaluation..." at bounding box center [518, 274] width 856 height 69
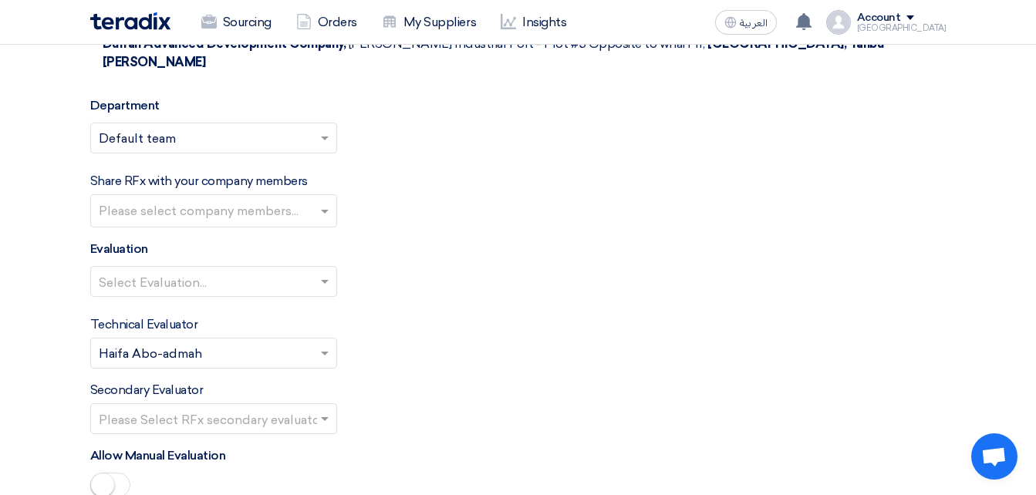
click at [271, 271] on input "text" at bounding box center [206, 283] width 214 height 25
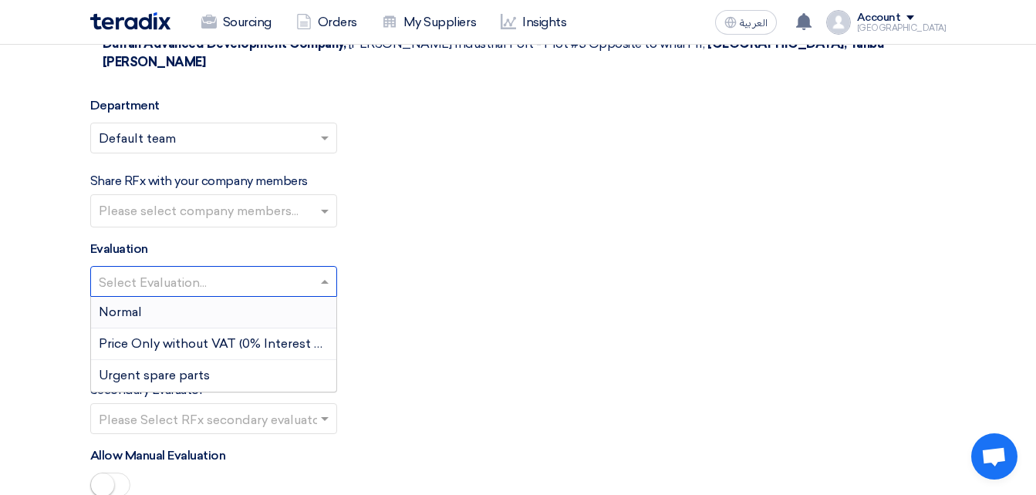
click at [226, 297] on div "Normal" at bounding box center [213, 313] width 245 height 32
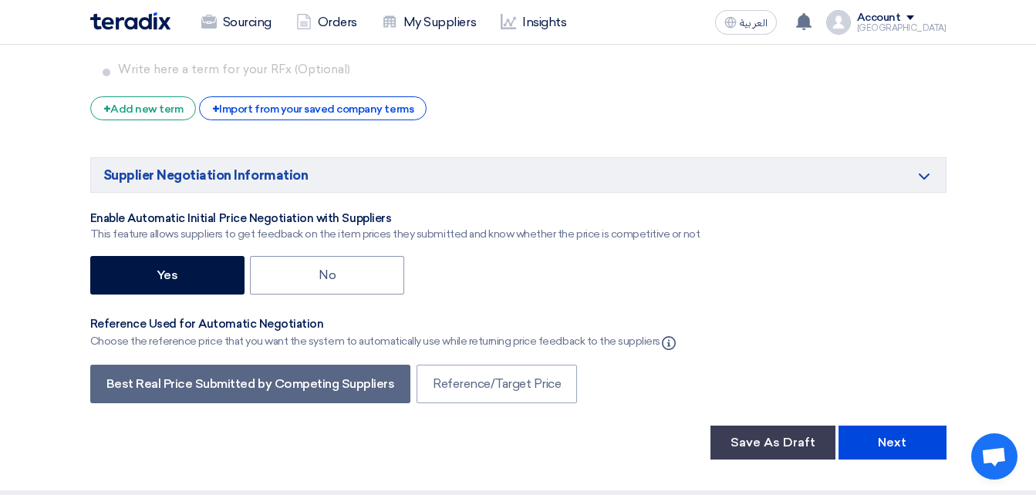
scroll to position [2534, 0]
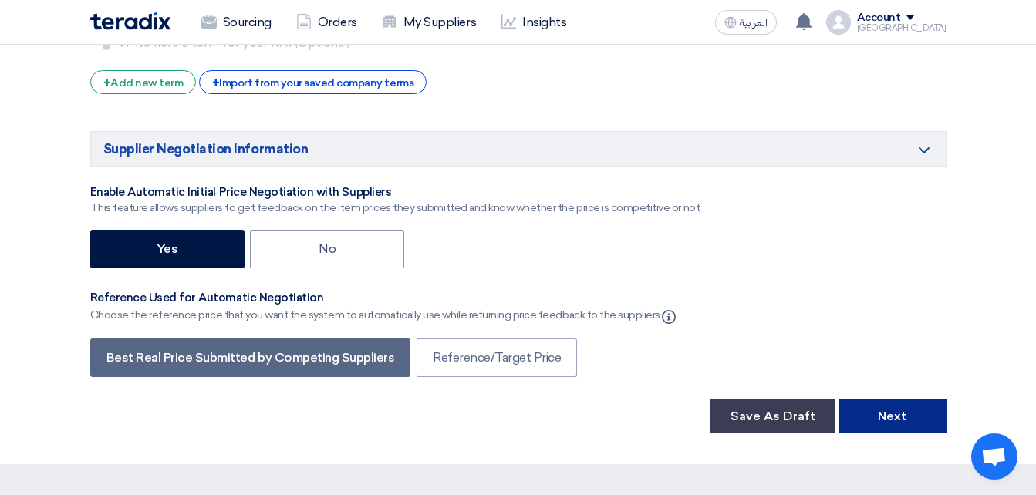
click at [902, 400] on button "Next" at bounding box center [892, 417] width 108 height 34
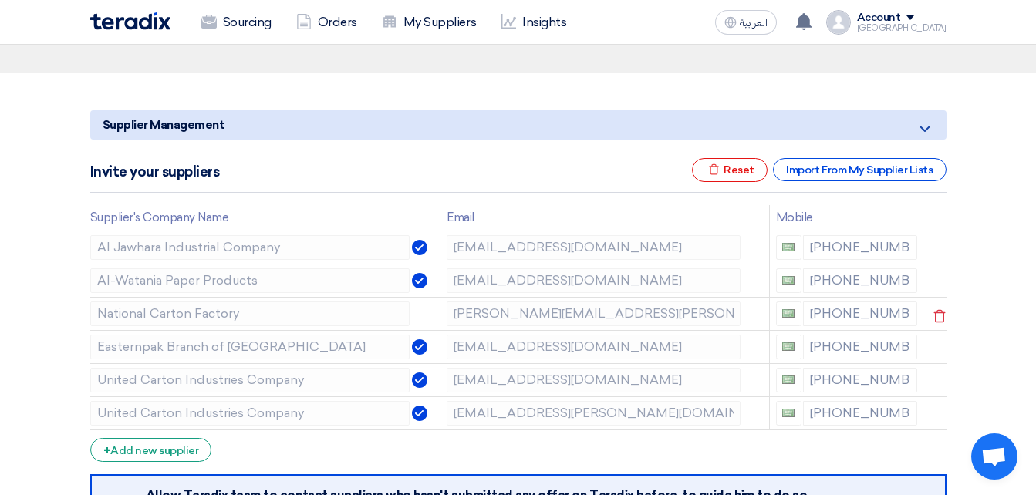
scroll to position [154, 0]
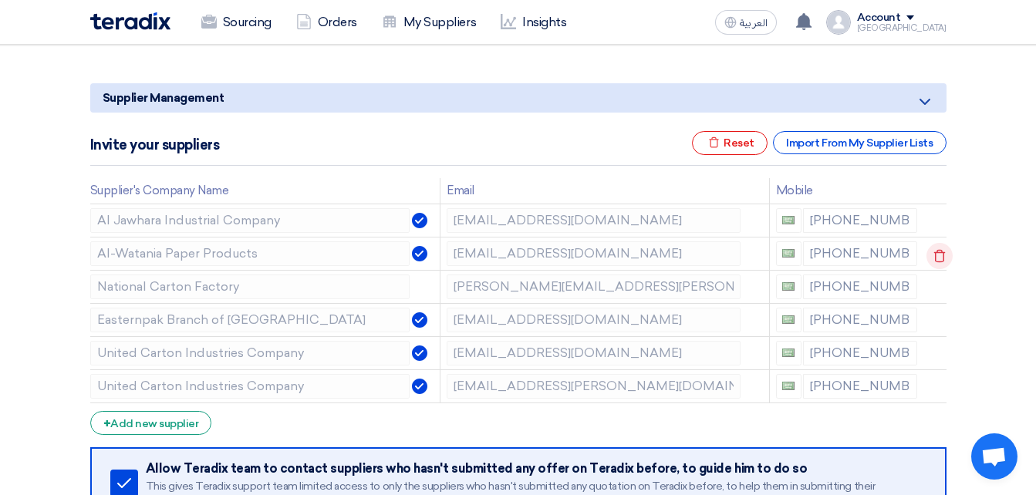
click at [932, 256] on icon at bounding box center [939, 256] width 26 height 26
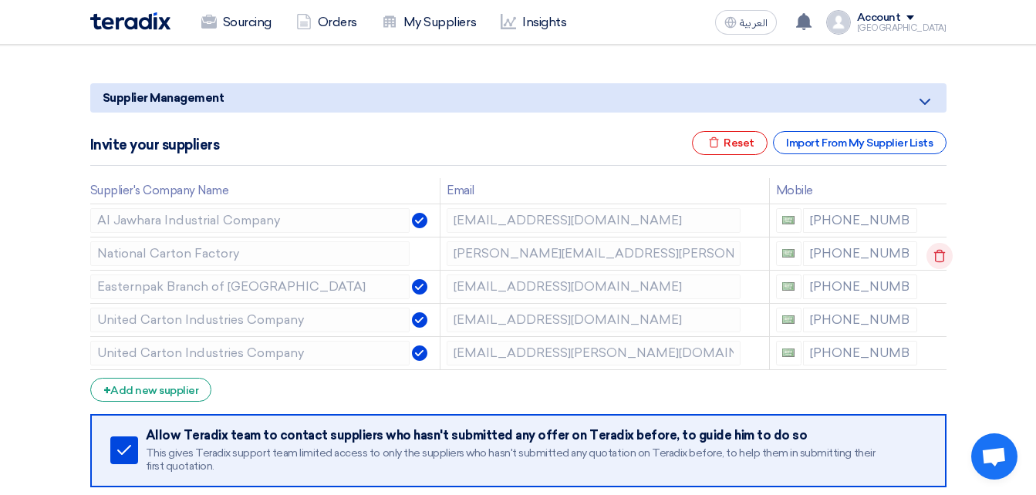
click at [942, 258] on use at bounding box center [940, 255] width 12 height 13
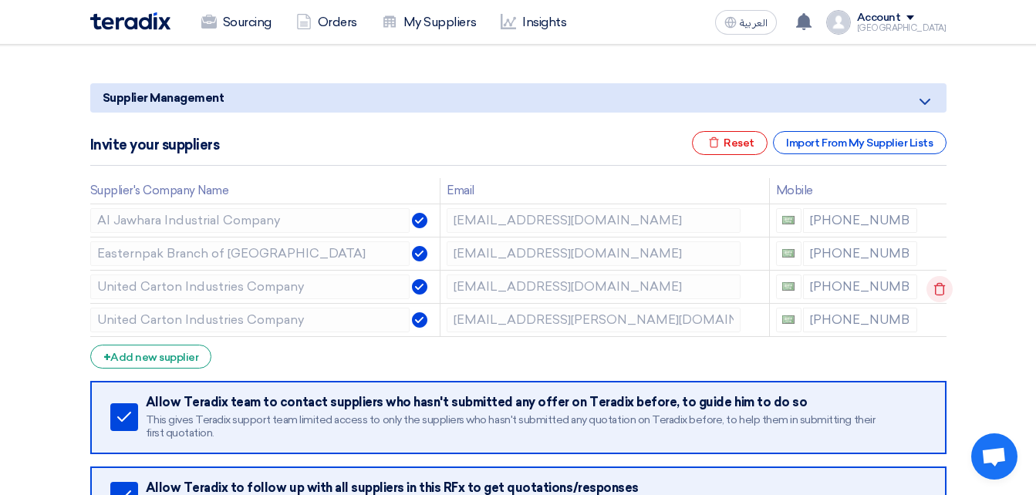
click at [929, 285] on icon at bounding box center [939, 289] width 26 height 26
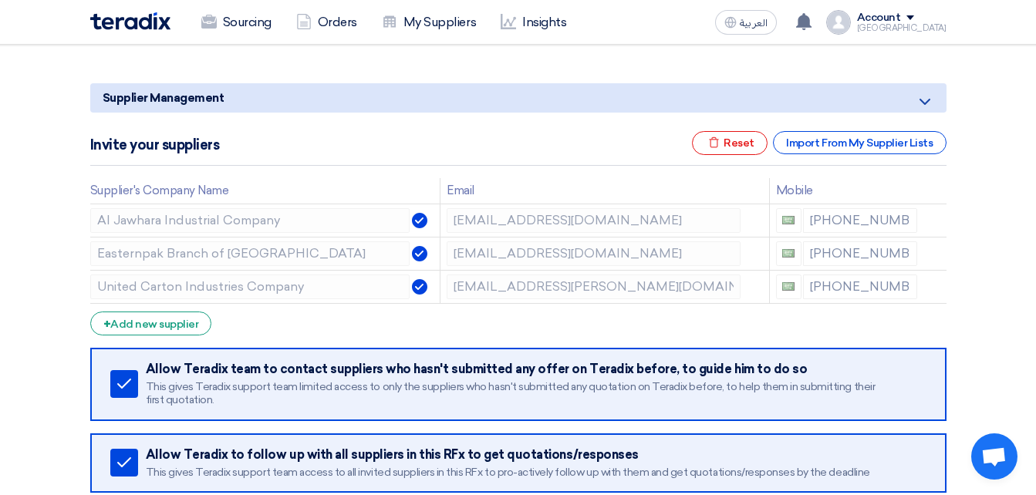
click at [486, 332] on form "Supplier Management Minimize/Maximize Category Invite your suppliers Excel file…" at bounding box center [518, 311] width 856 height 456
click at [150, 323] on div "+ Add new supplier" at bounding box center [151, 324] width 122 height 24
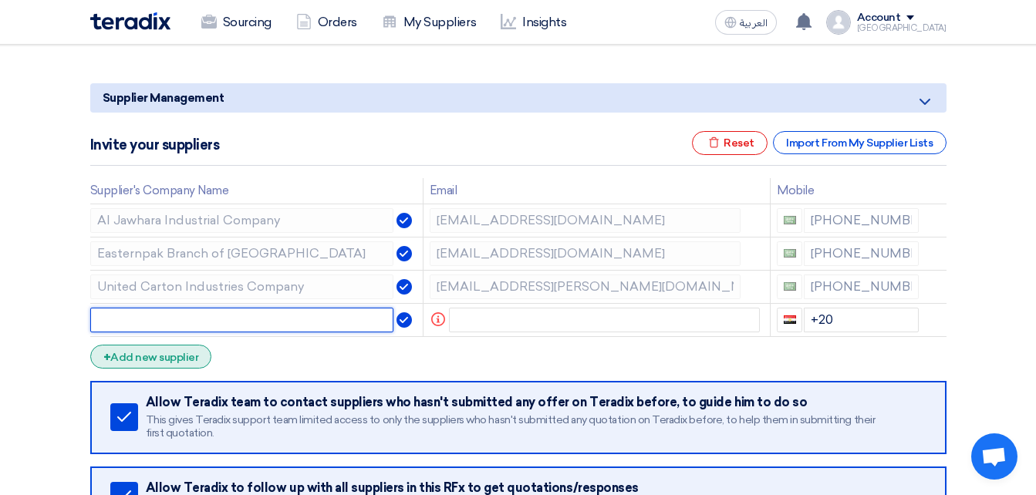
click at [150, 323] on input "text" at bounding box center [242, 320] width 304 height 25
click at [362, 327] on input "text" at bounding box center [242, 320] width 304 height 25
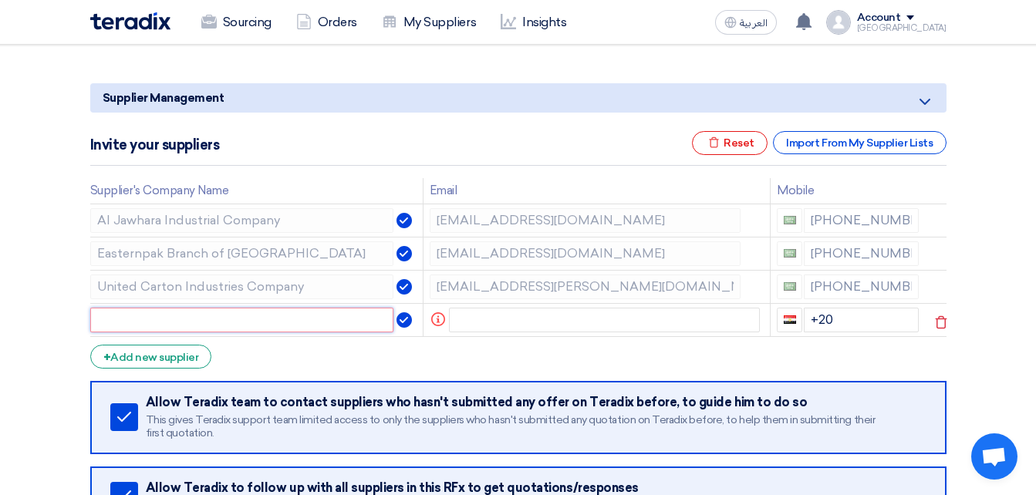
click at [285, 315] on input "text" at bounding box center [242, 320] width 304 height 25
paste input "Al-Watania Paper Products"
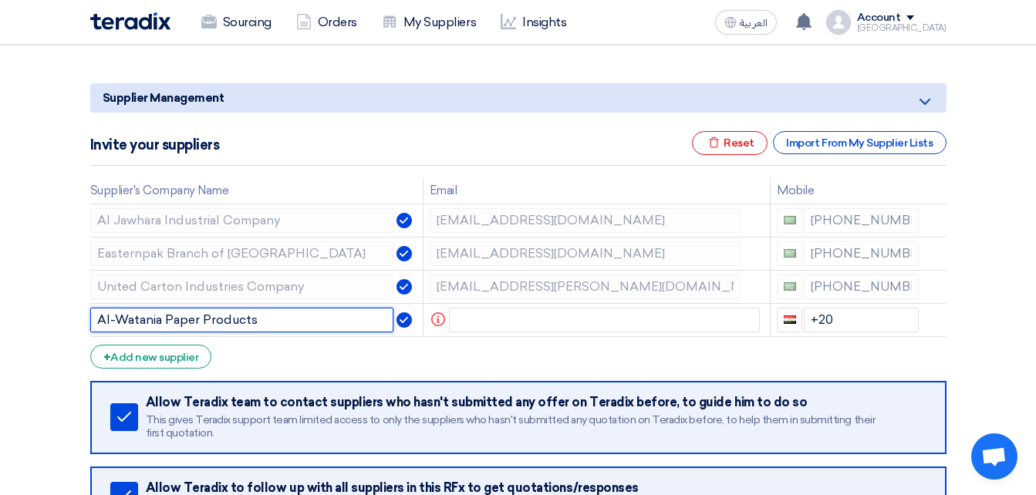
type input "Al-Watania Paper Products"
click at [307, 373] on form "Supplier Management Minimize/Maximize Category Invite your suppliers Excel file…" at bounding box center [518, 327] width 856 height 489
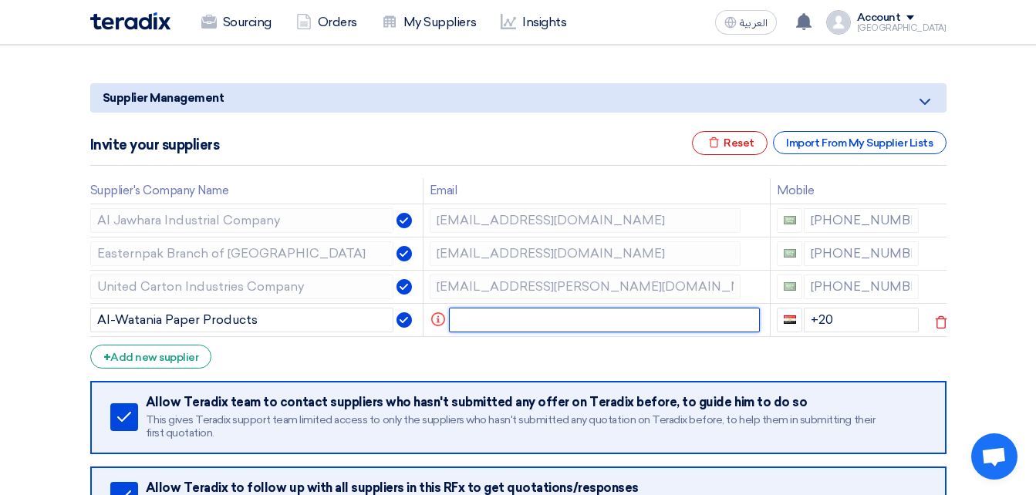
click at [500, 319] on input "text" at bounding box center [604, 320] width 311 height 25
paste input "[EMAIL_ADDRESS][DOMAIN_NAME]"
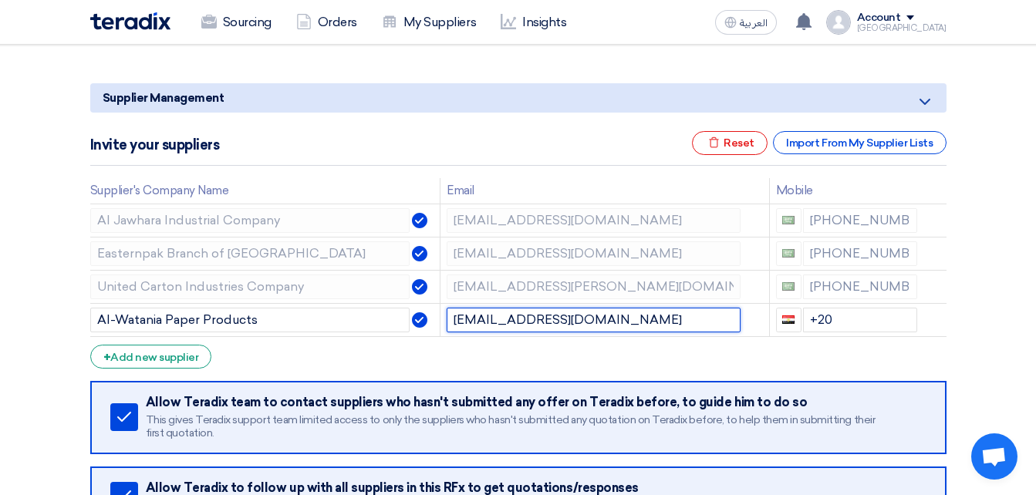
type input "[EMAIL_ADDRESS][DOMAIN_NAME]"
click at [616, 346] on form "Supplier Management Minimize/Maximize Category Invite your suppliers Excel file…" at bounding box center [518, 327] width 856 height 489
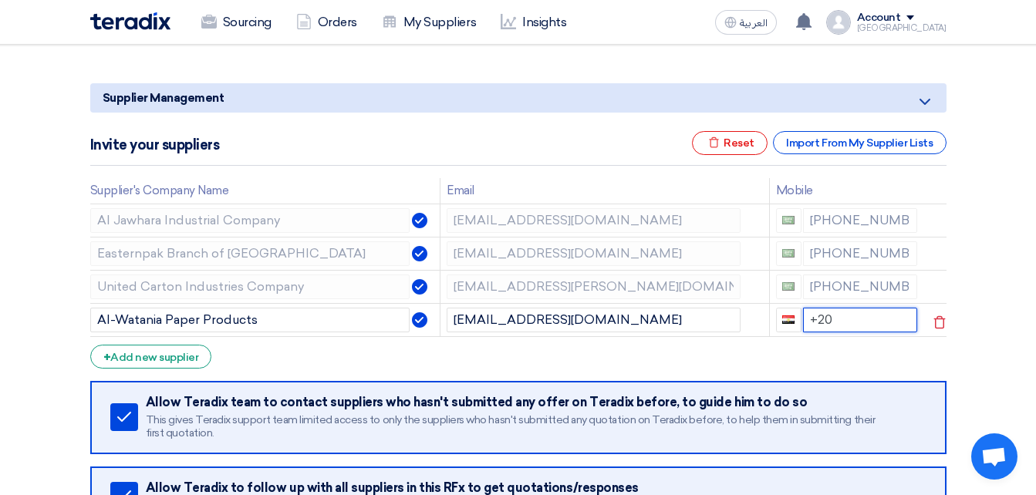
click at [859, 312] on input "+20" at bounding box center [860, 320] width 115 height 25
drag, startPoint x: 873, startPoint y: 325, endPoint x: 713, endPoint y: 314, distance: 160.8
click at [713, 314] on tr "Al-Watania Paper Products [EMAIL_ADDRESS][DOMAIN_NAME] +20" at bounding box center [518, 319] width 856 height 33
type input "6"
type input "9"
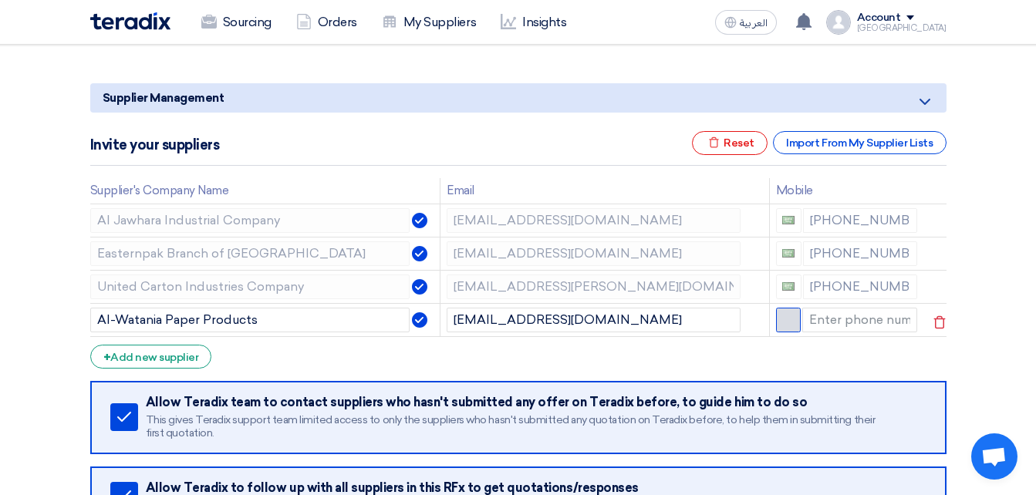
click at [777, 322] on button "button" at bounding box center [788, 320] width 25 height 25
click at [792, 323] on button "button" at bounding box center [788, 320] width 25 height 25
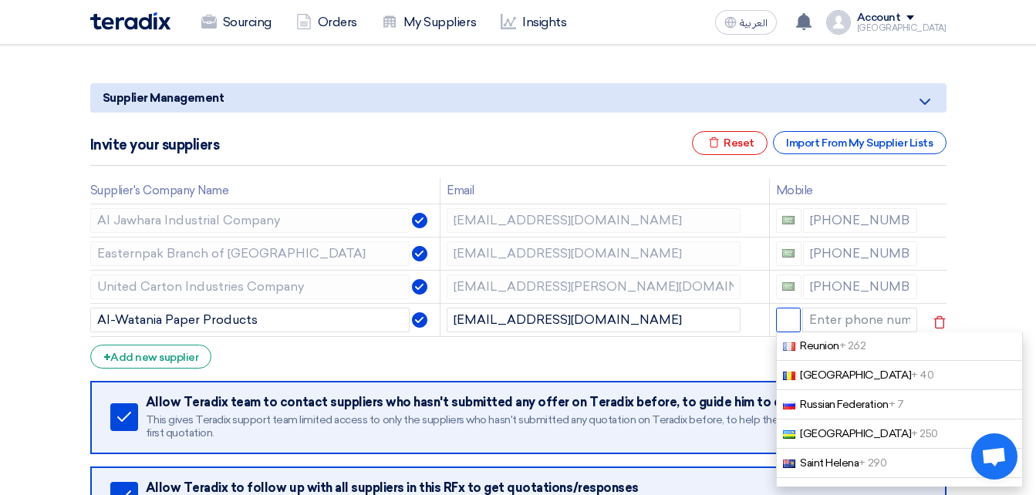
scroll to position [5013, 0]
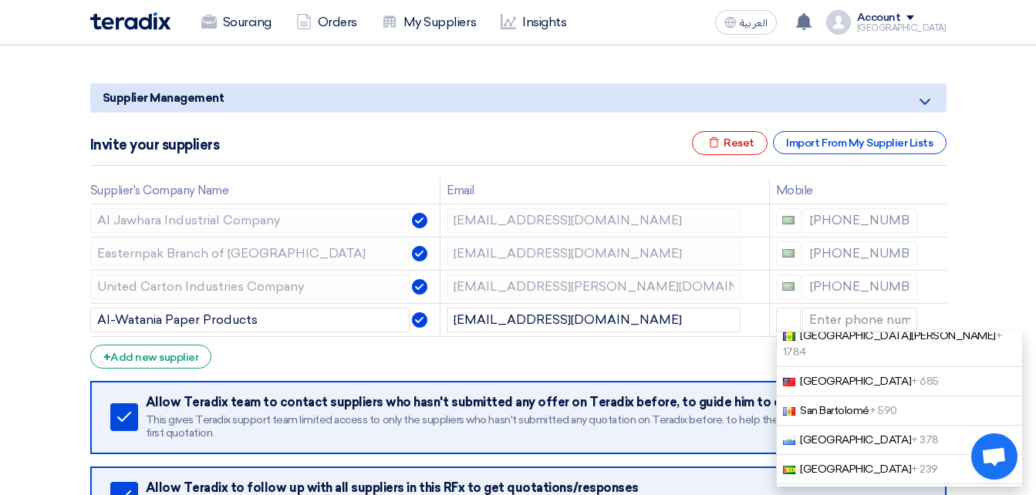
click at [842, 492] on span "[GEOGRAPHIC_DATA] + 966" at bounding box center [869, 498] width 139 height 13
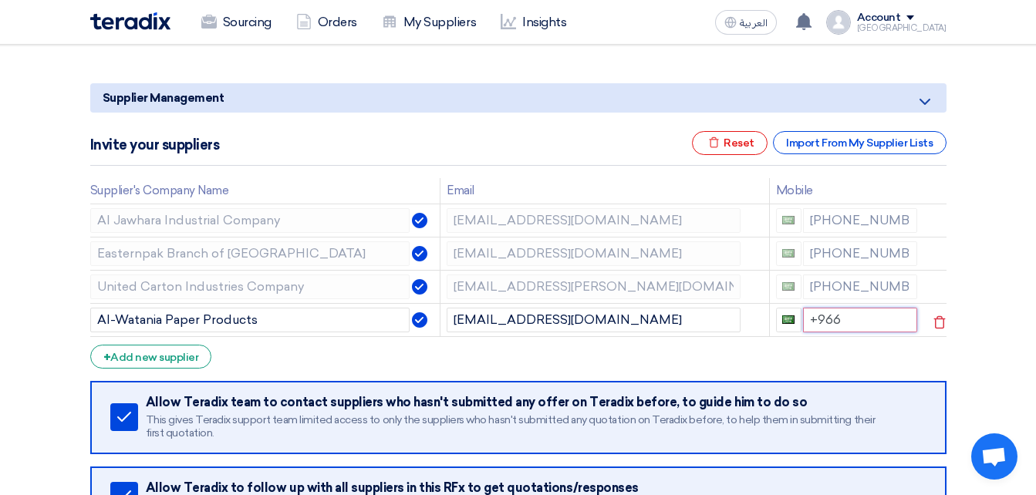
click at [824, 326] on input "+966" at bounding box center [860, 320] width 115 height 25
click at [847, 332] on input "+966" at bounding box center [860, 320] width 115 height 25
paste input "[PHONE_NUMBER]"
click at [845, 332] on input "+966 [PHONE_NUMBER]" at bounding box center [860, 320] width 115 height 25
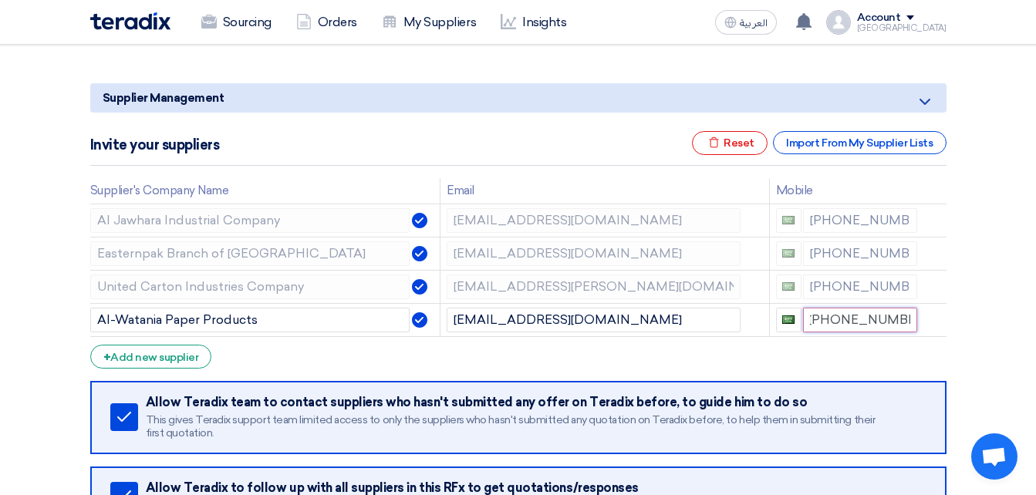
scroll to position [0, 0]
type input "+966 50"
click at [864, 393] on form "Supplier Management Minimize/Maximize Category Invite your suppliers Excel file…" at bounding box center [518, 327] width 856 height 489
click at [866, 332] on input "+966 50" at bounding box center [860, 320] width 115 height 25
drag, startPoint x: 866, startPoint y: 340, endPoint x: 835, endPoint y: 342, distance: 30.9
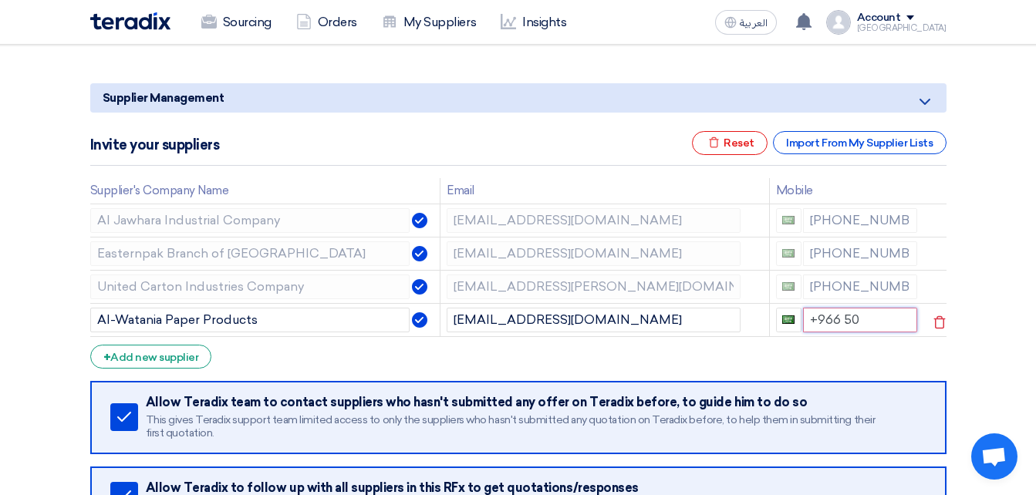
click at [835, 332] on input "+966 50" at bounding box center [860, 320] width 115 height 25
click at [814, 336] on td "+966 50" at bounding box center [846, 319] width 154 height 33
click at [966, 296] on section "Supplier Management Minimize/Maximize Category Invite your suppliers Excel file…" at bounding box center [518, 324] width 1036 height 557
drag, startPoint x: 799, startPoint y: 342, endPoint x: 838, endPoint y: 358, distance: 41.8
click at [838, 336] on td "+966 50" at bounding box center [846, 319] width 154 height 33
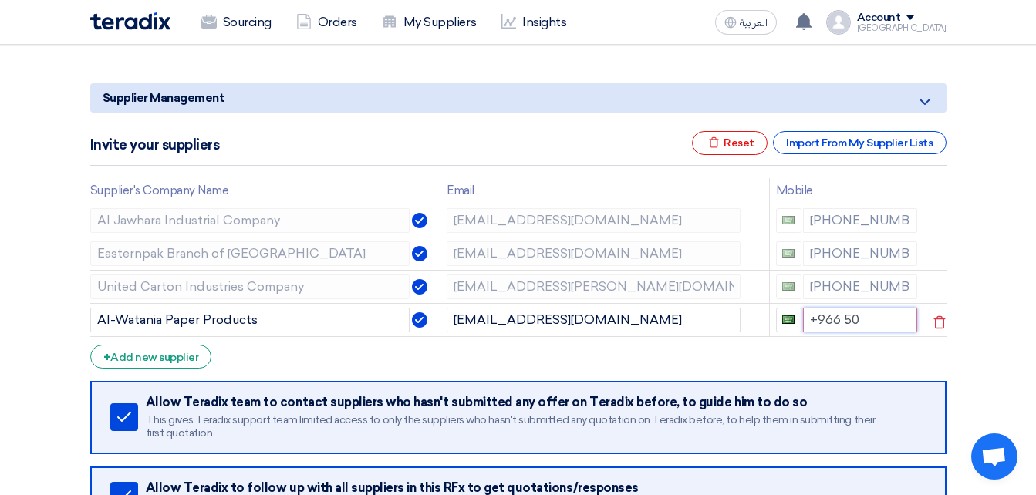
drag, startPoint x: 855, startPoint y: 340, endPoint x: 841, endPoint y: 339, distance: 14.0
click at [841, 332] on input "+966 50" at bounding box center [860, 320] width 115 height 25
click at [848, 364] on form "Supplier Management Minimize/Maximize Category Invite your suppliers Excel file…" at bounding box center [518, 327] width 856 height 489
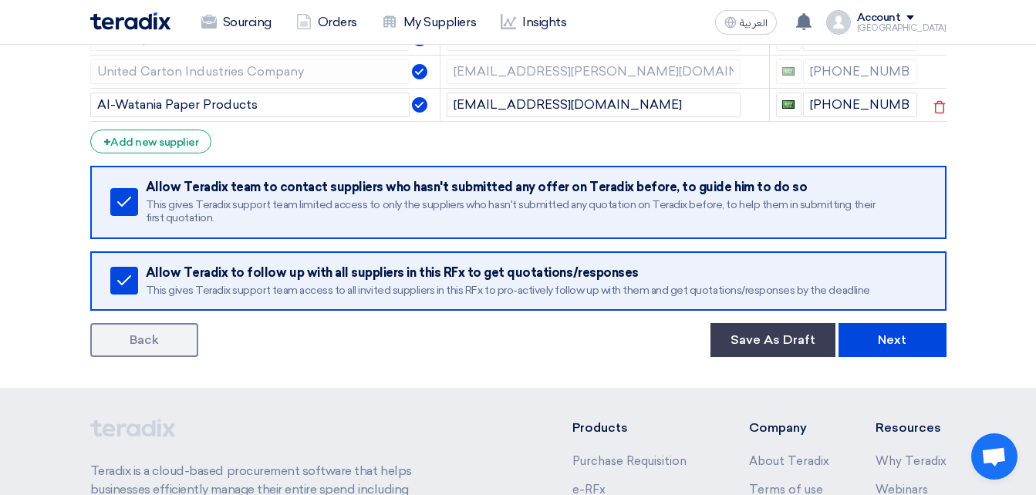
scroll to position [386, 0]
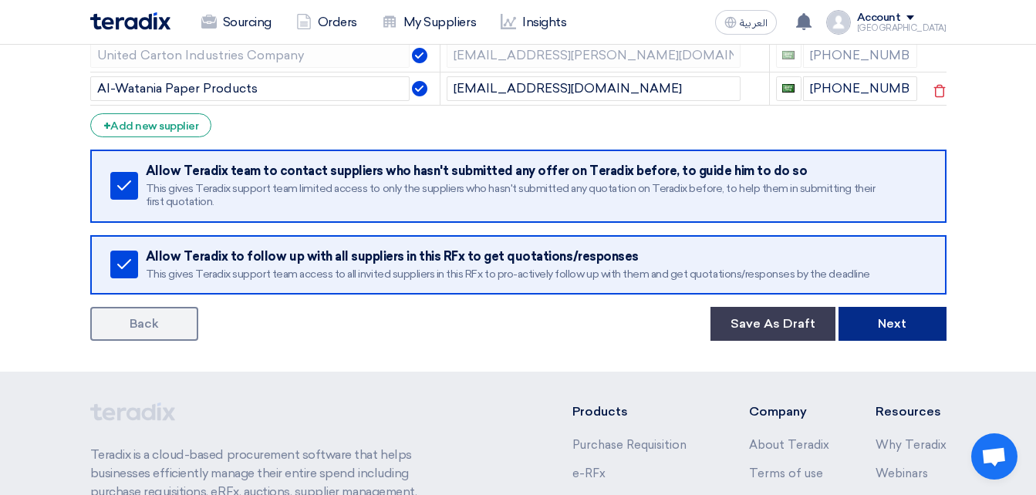
click at [915, 331] on button "Next" at bounding box center [892, 324] width 108 height 34
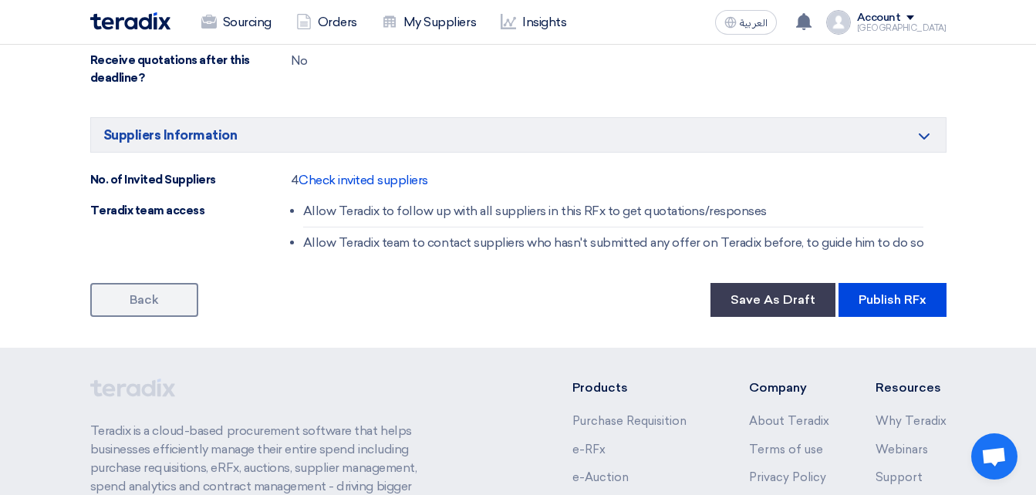
scroll to position [1080, 0]
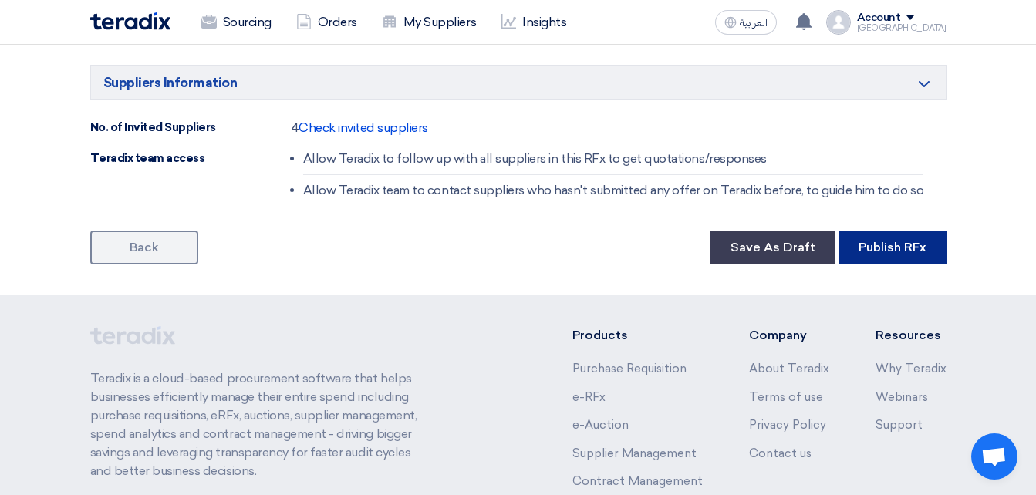
click at [888, 242] on button "Publish RFx" at bounding box center [892, 248] width 108 height 34
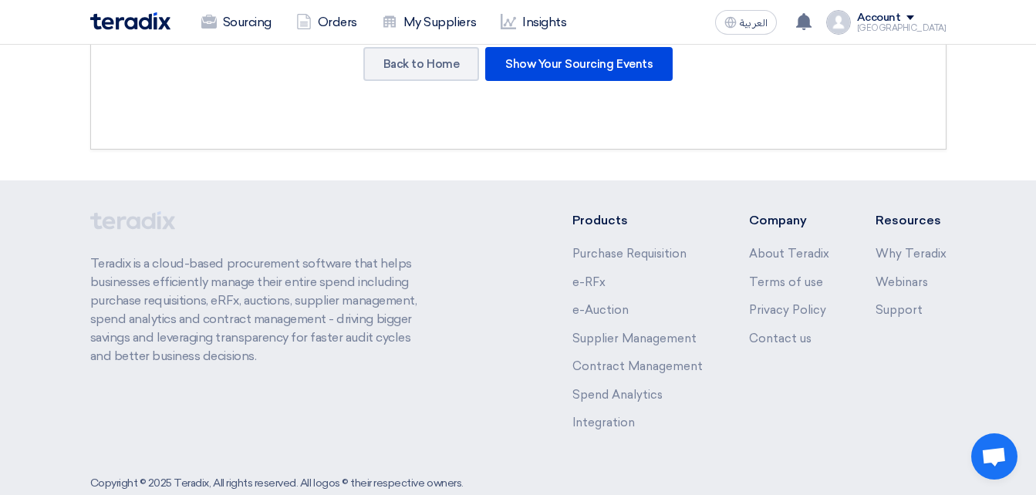
scroll to position [592, 0]
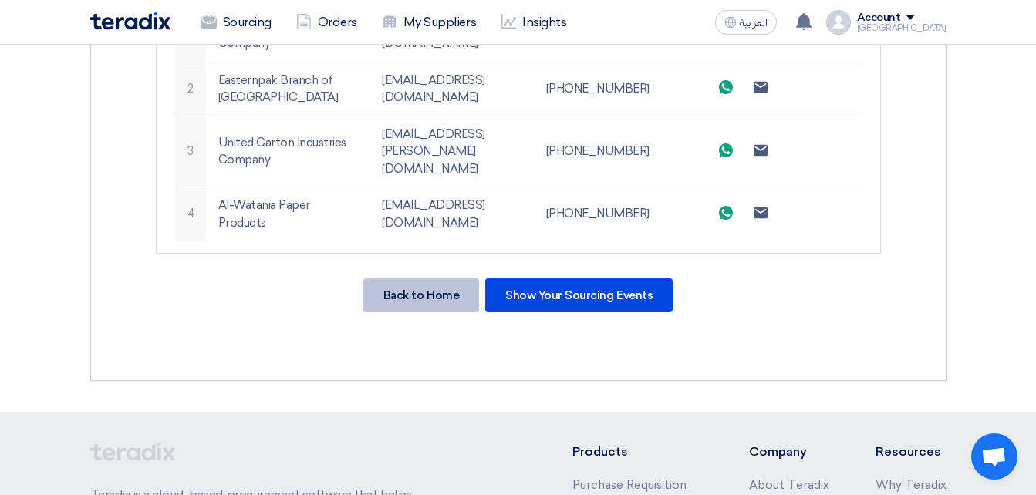
click at [435, 278] on div "Back to Home" at bounding box center [421, 295] width 116 height 34
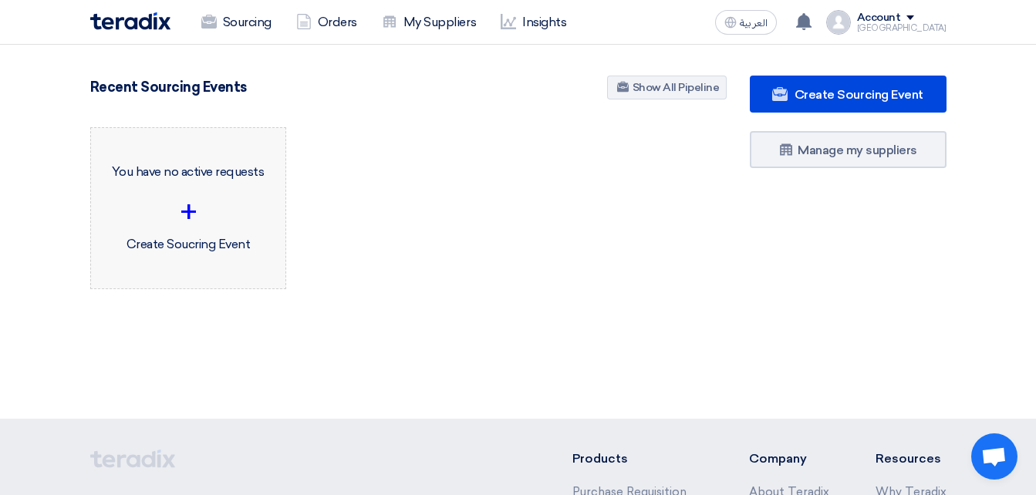
click at [205, 214] on div "+" at bounding box center [188, 212] width 170 height 46
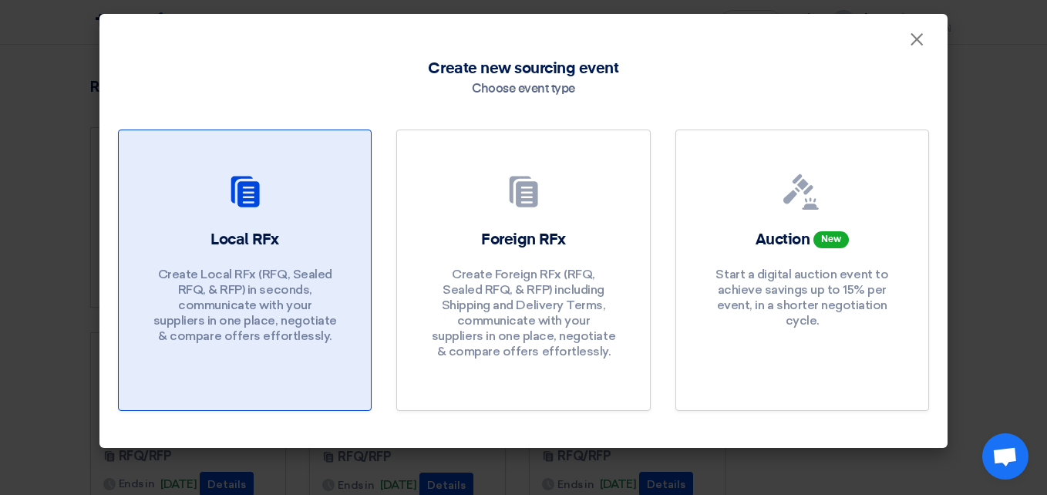
click at [272, 213] on div at bounding box center [244, 195] width 215 height 43
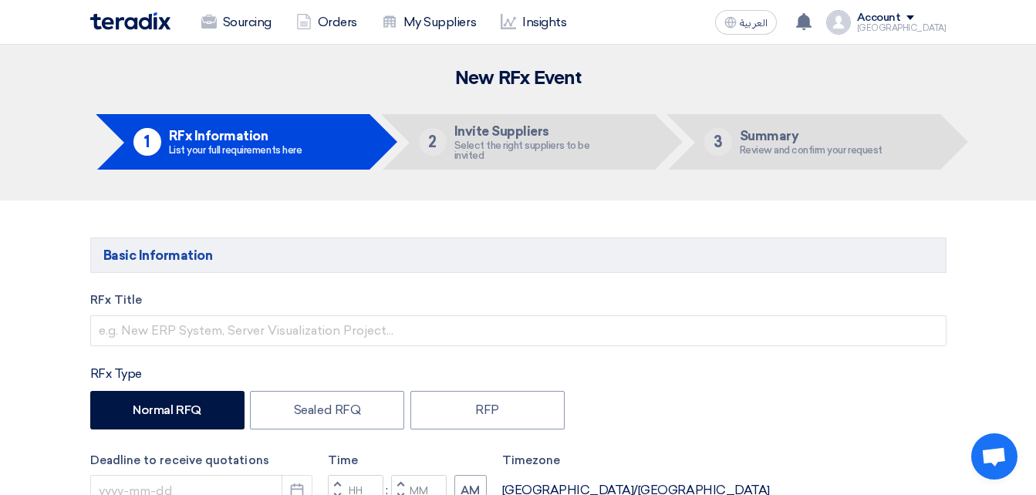
scroll to position [154, 0]
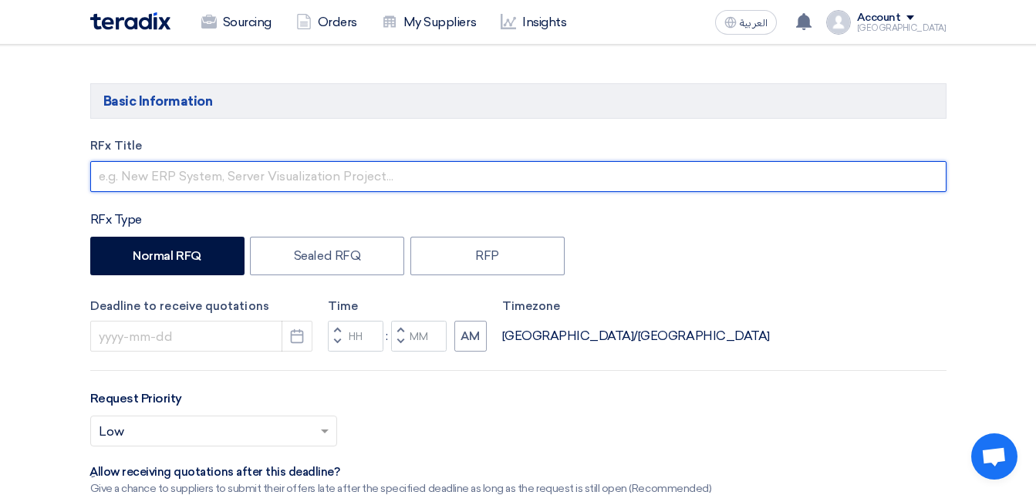
click at [127, 174] on input "text" at bounding box center [518, 176] width 856 height 31
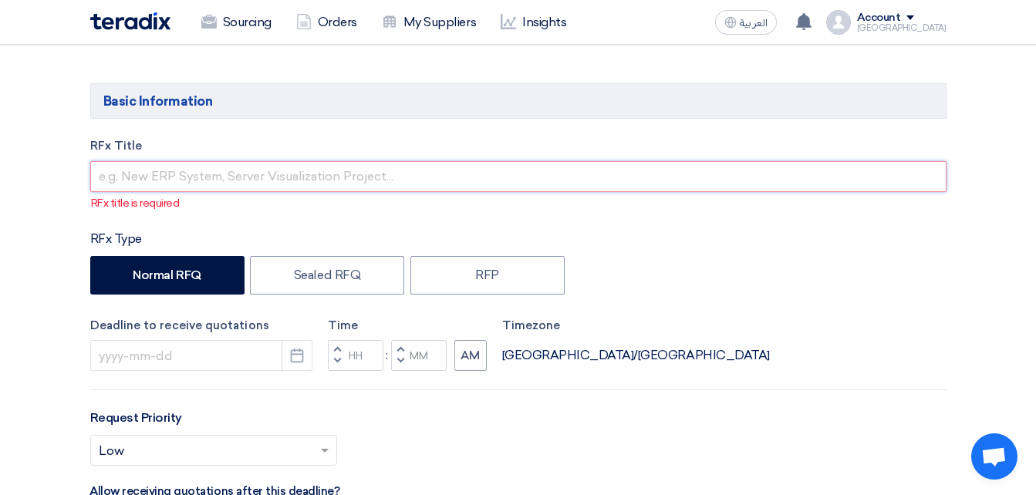
click at [197, 163] on input "text" at bounding box center [518, 176] width 856 height 31
